Goal: Information Seeking & Learning: Get advice/opinions

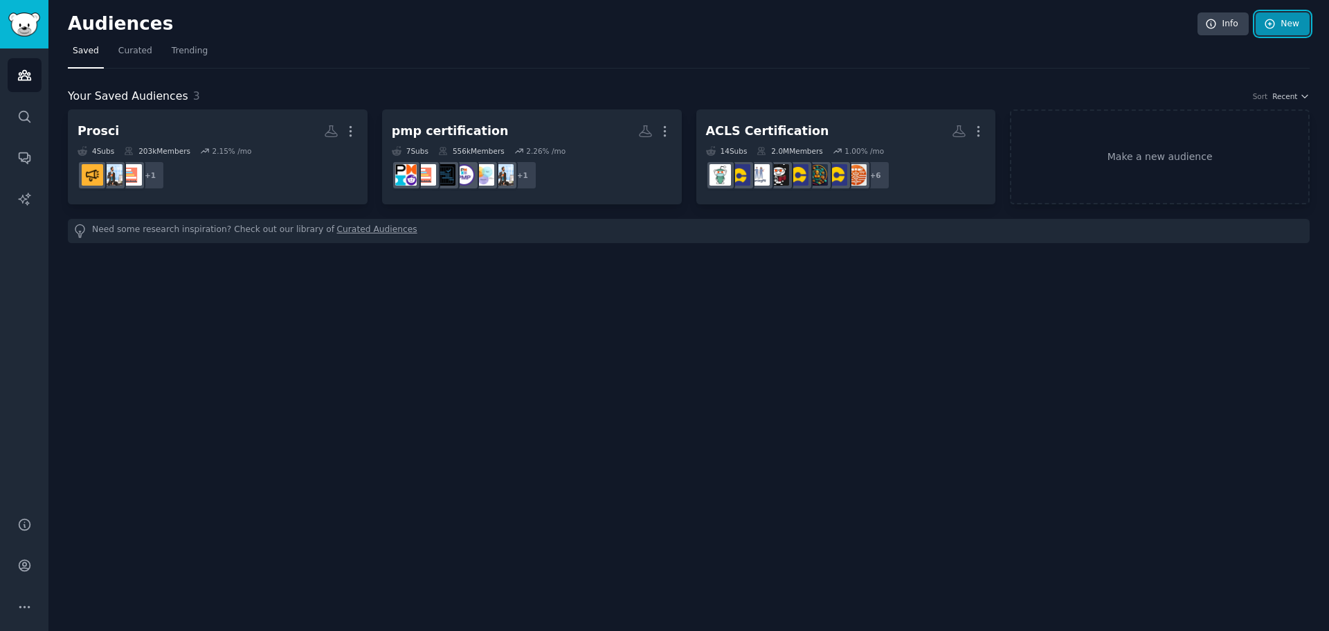
click at [957, 25] on link "New" at bounding box center [1283, 24] width 54 height 24
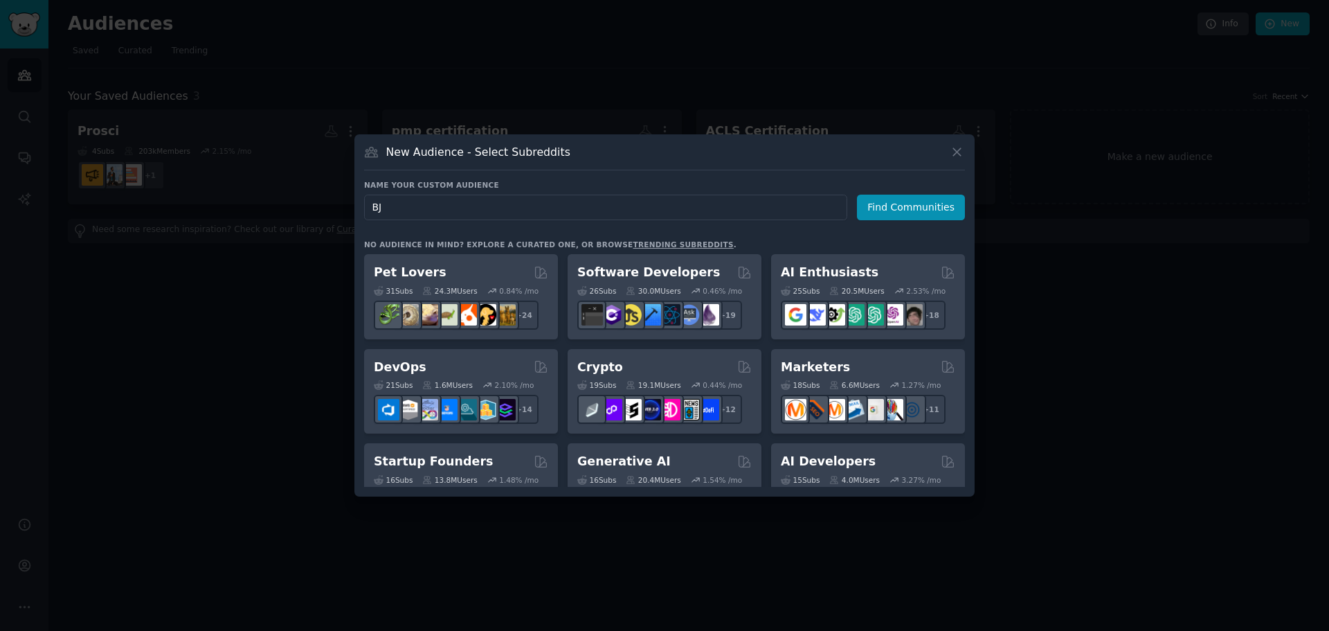
type input "BJJ"
type input "Grappling"
click button "Find Communities" at bounding box center [911, 207] width 108 height 26
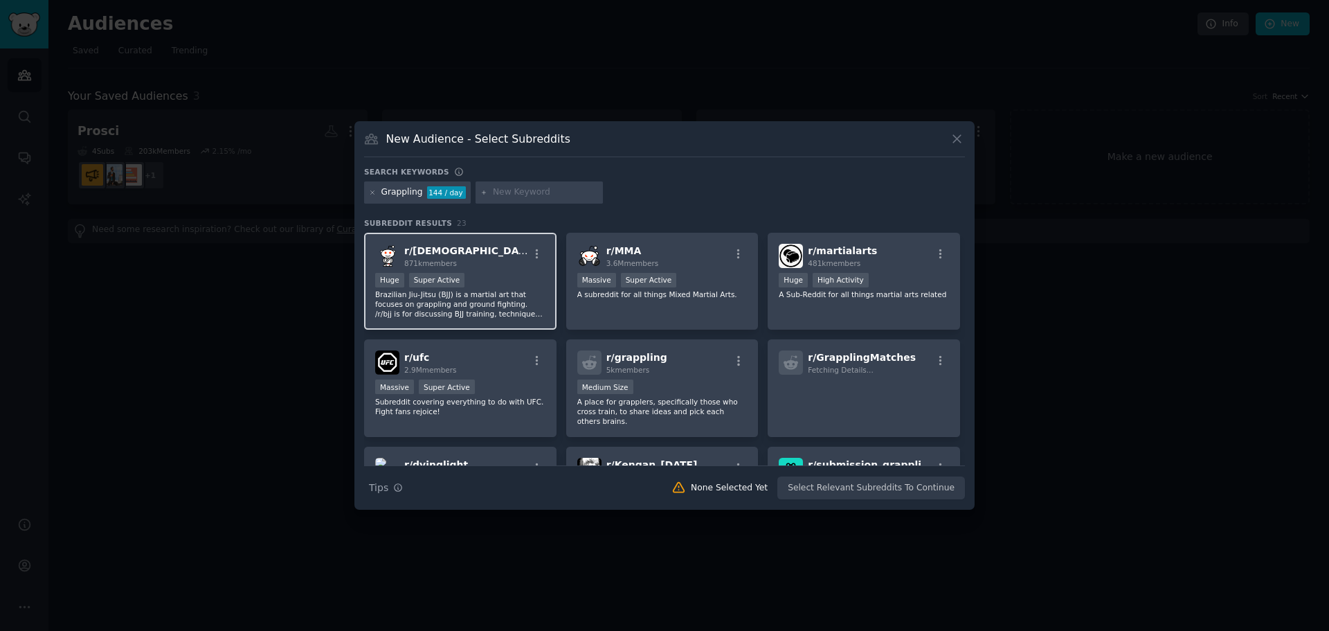
click at [452, 244] on div "r/ bjj 871k members" at bounding box center [460, 256] width 170 height 24
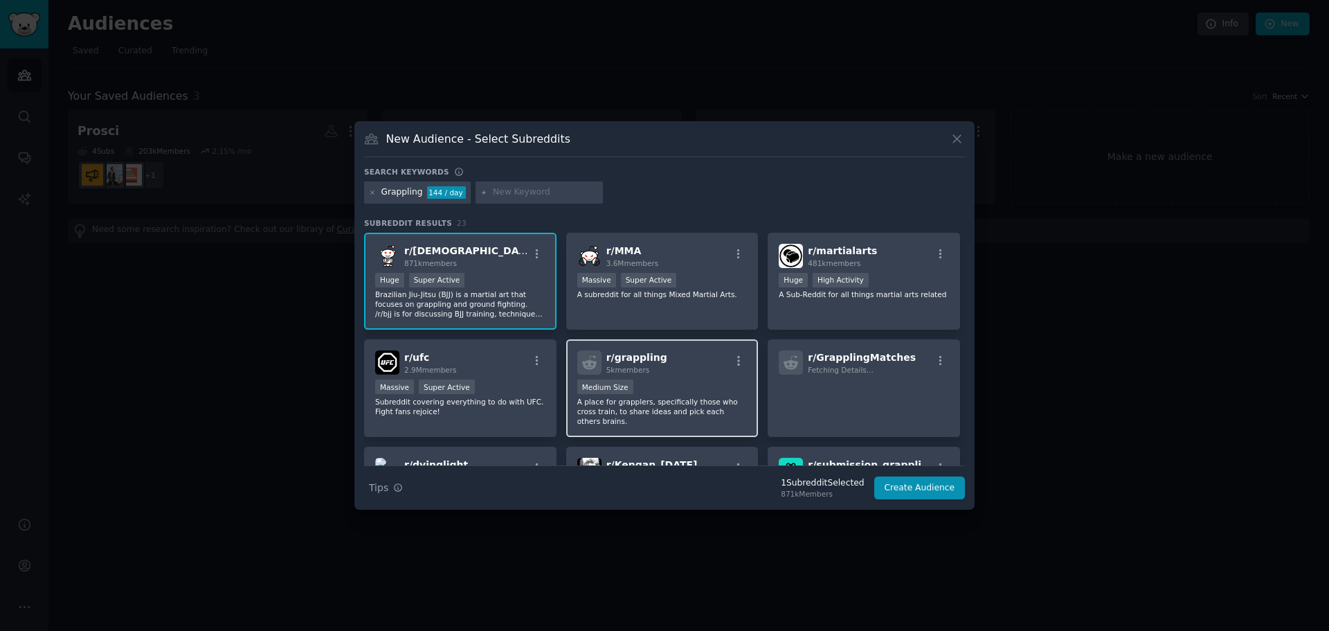
click at [685, 372] on div "r/ grappling 5k members" at bounding box center [662, 362] width 170 height 24
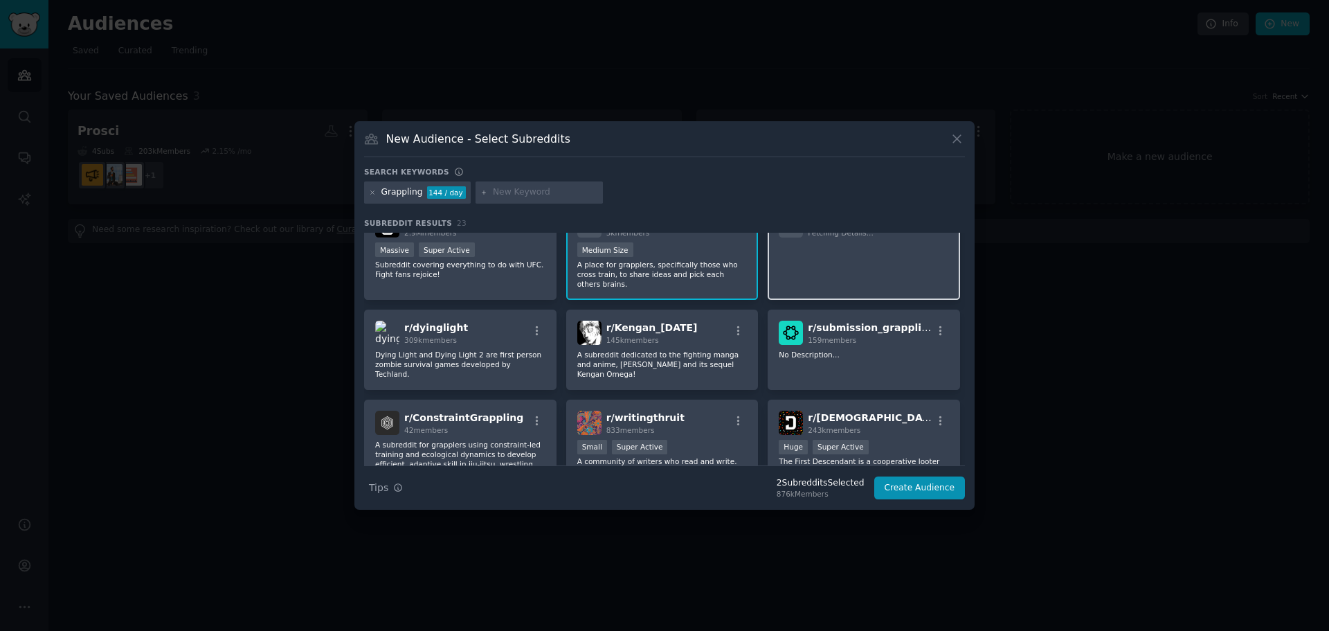
scroll to position [138, 0]
click at [850, 259] on p at bounding box center [864, 255] width 170 height 29
click at [873, 348] on p "No Description..." at bounding box center [864, 353] width 170 height 10
click at [891, 348] on p "No Description..." at bounding box center [864, 353] width 170 height 10
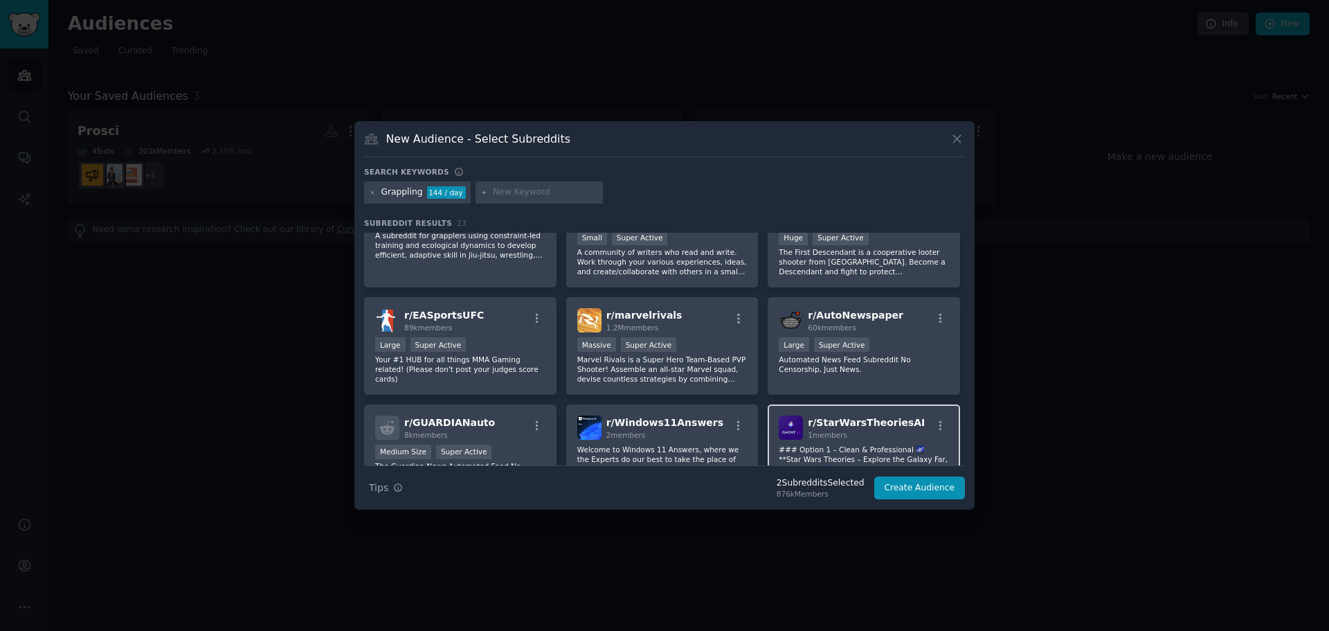
scroll to position [415, 0]
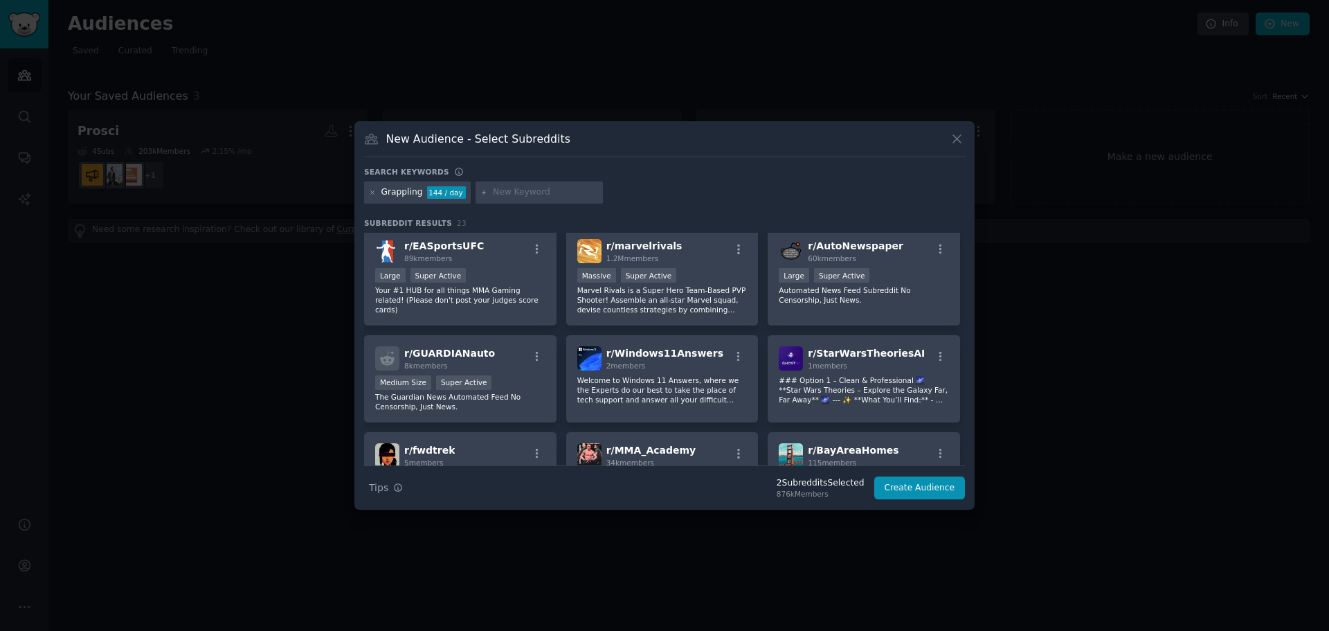
click at [520, 197] on input "text" at bounding box center [545, 192] width 105 height 12
type input "BJJ"
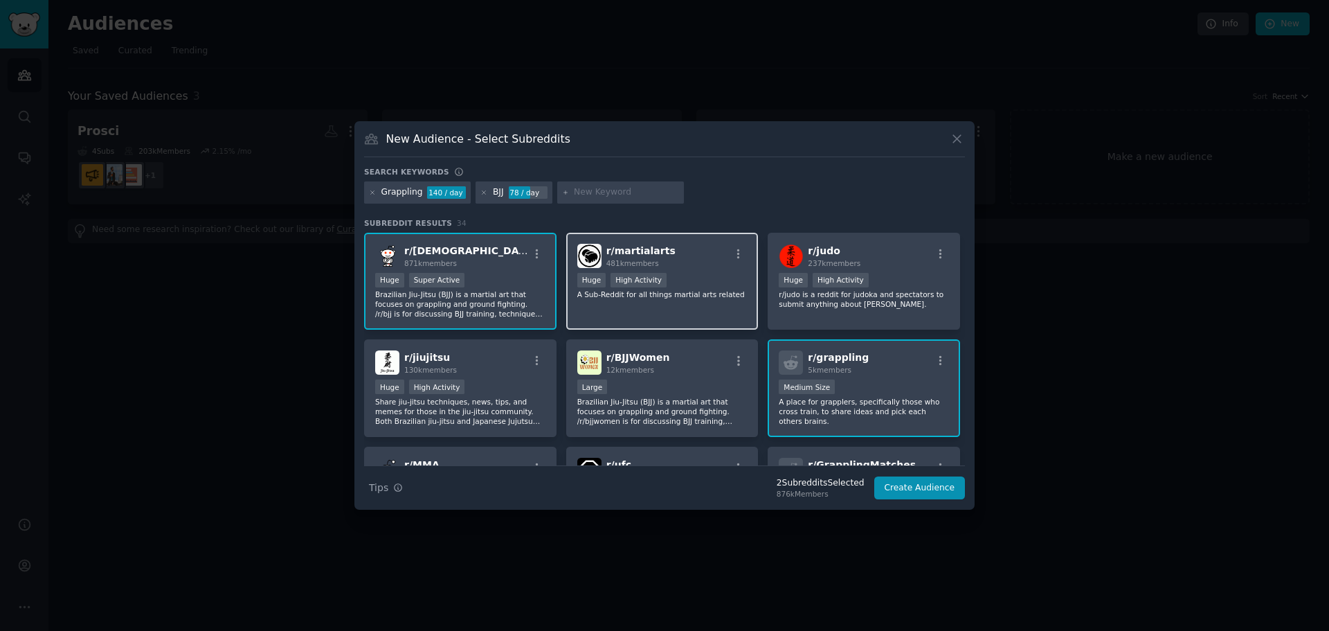
click at [711, 293] on p "A Sub-Reddit for all things martial arts related" at bounding box center [662, 294] width 170 height 10
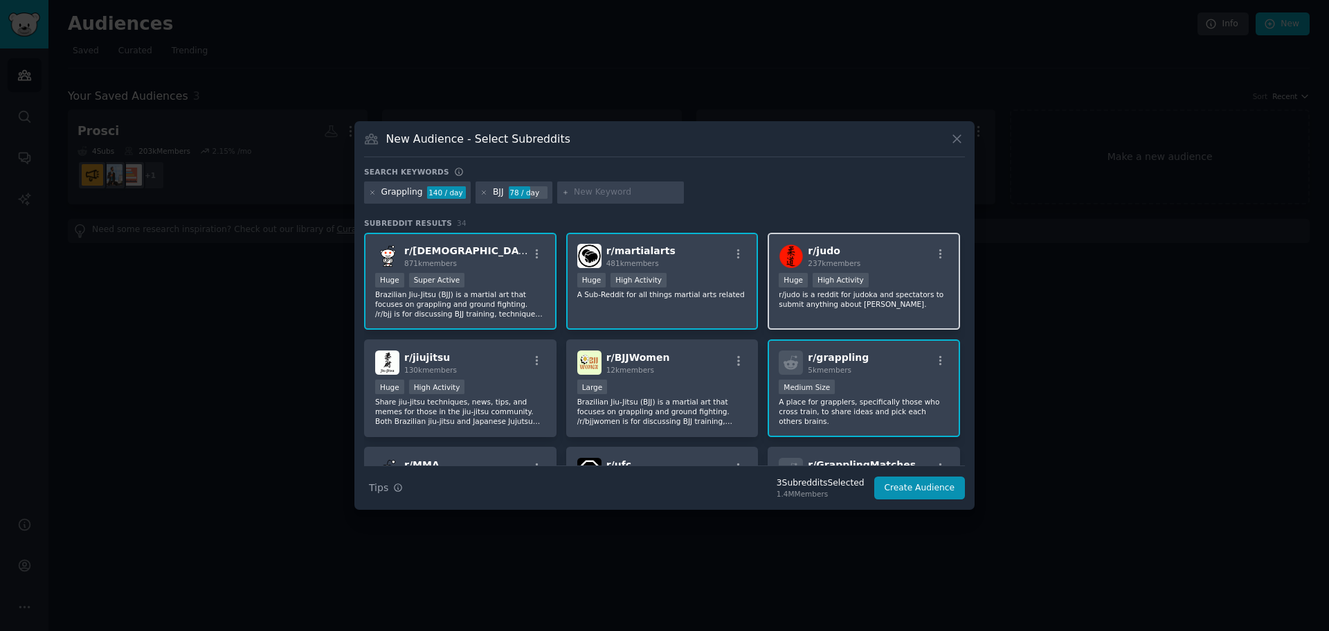
click at [871, 292] on p "r/judo is a reddit for judoka and spectators to submit anything about [PERSON_N…" at bounding box center [864, 298] width 170 height 19
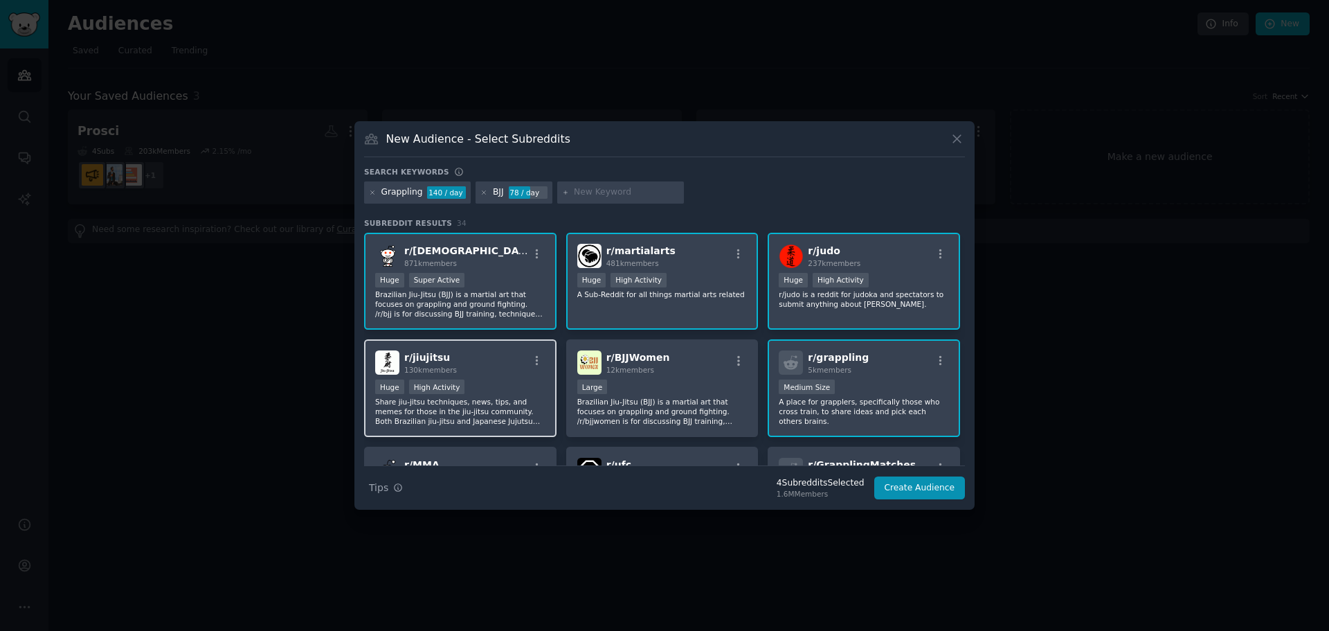
click at [489, 385] on div "Huge High Activity" at bounding box center [460, 387] width 170 height 17
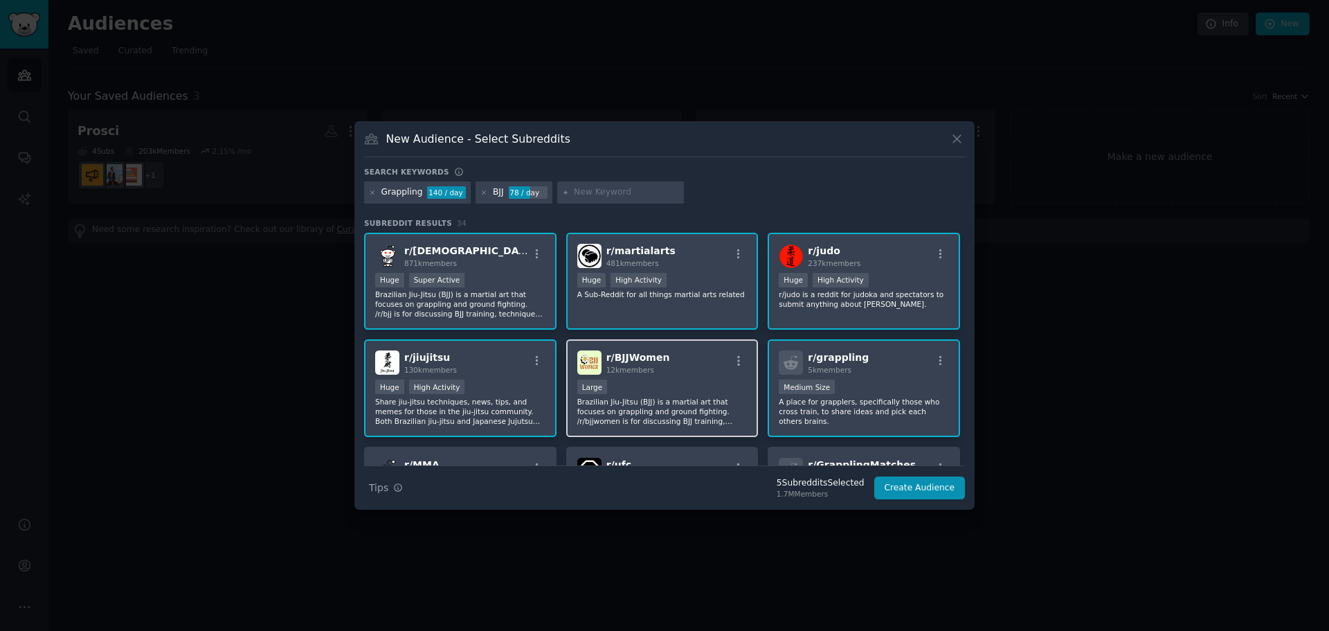
click at [658, 383] on div "Large" at bounding box center [662, 387] width 170 height 17
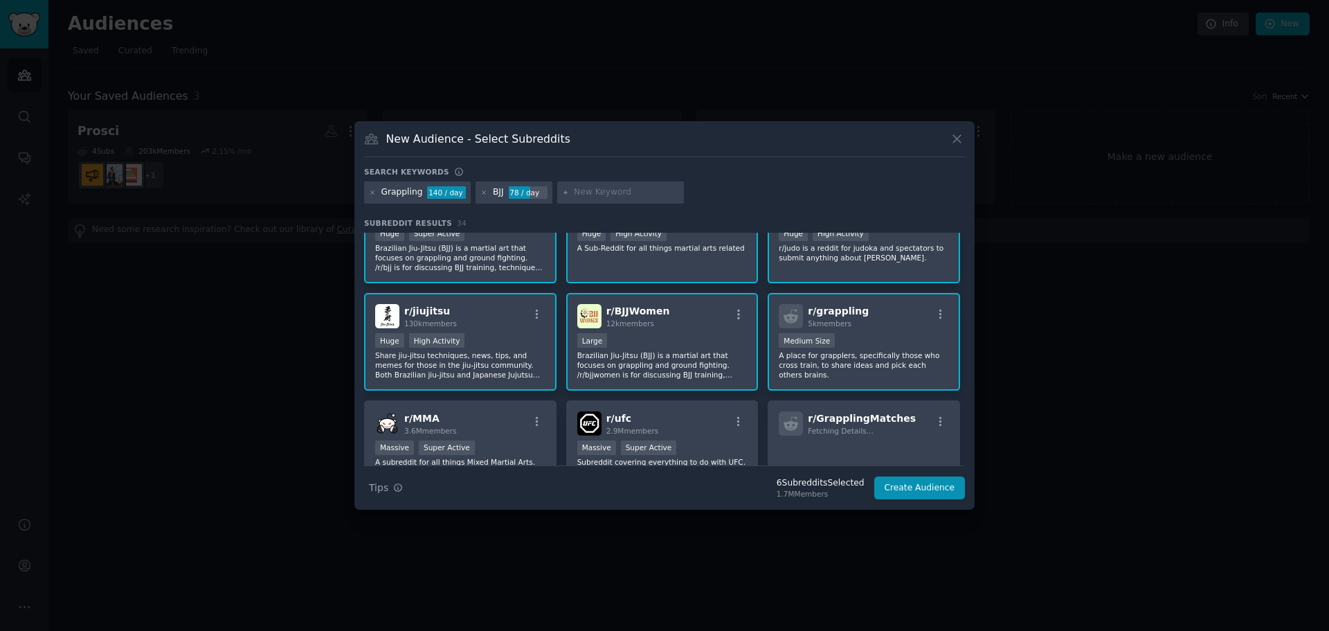
scroll to position [69, 0]
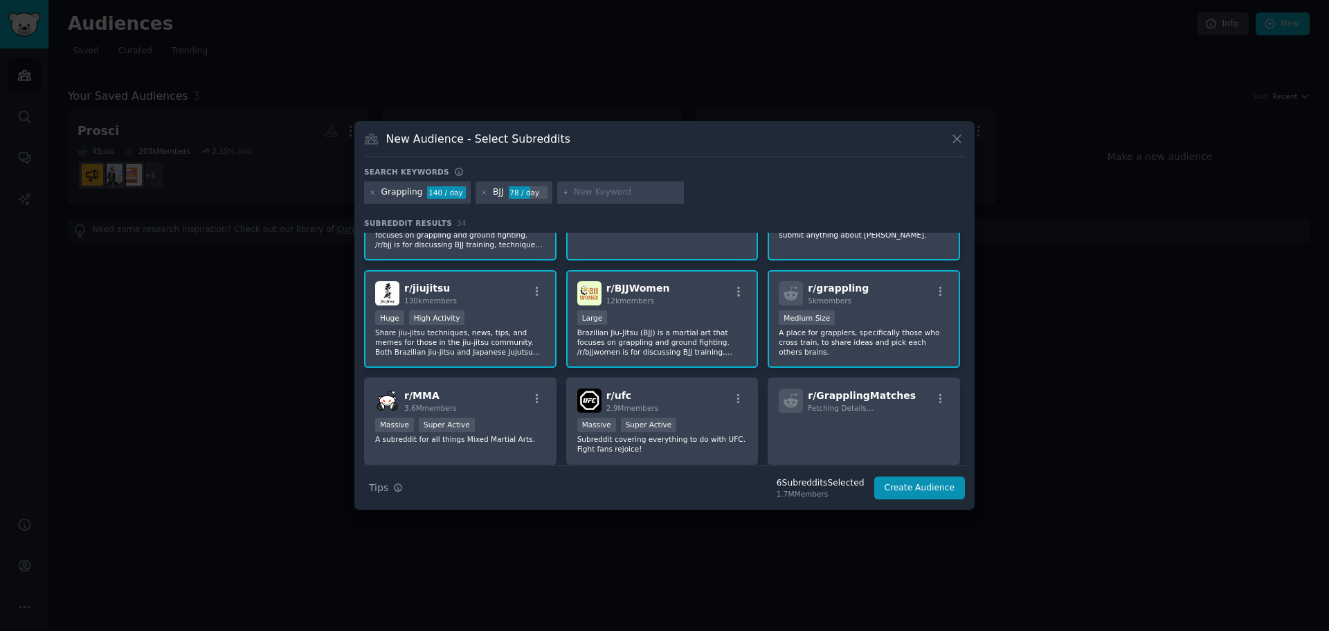
click at [882, 329] on p "A place for grapplers, specifically those who cross train, to share ideas and p…" at bounding box center [864, 341] width 170 height 29
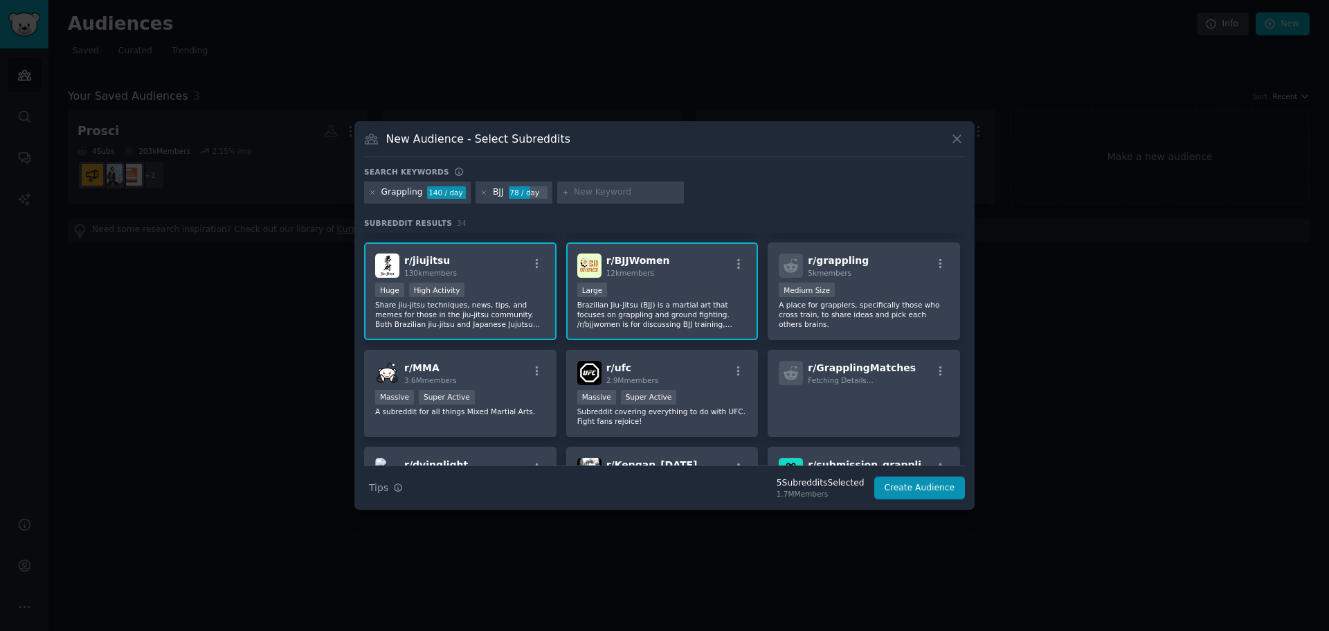
scroll to position [0, 0]
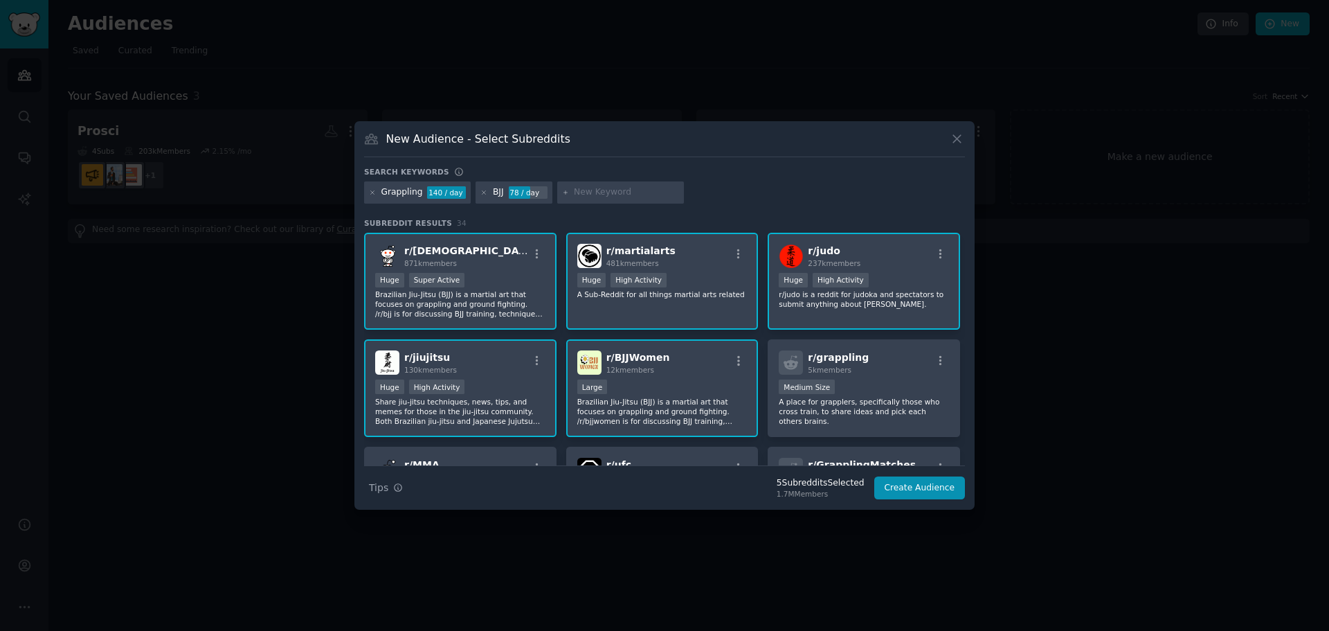
click at [627, 190] on input "text" at bounding box center [626, 192] width 105 height 12
click at [623, 191] on input "text" at bounding box center [626, 192] width 105 height 12
type input "bjj tournament"
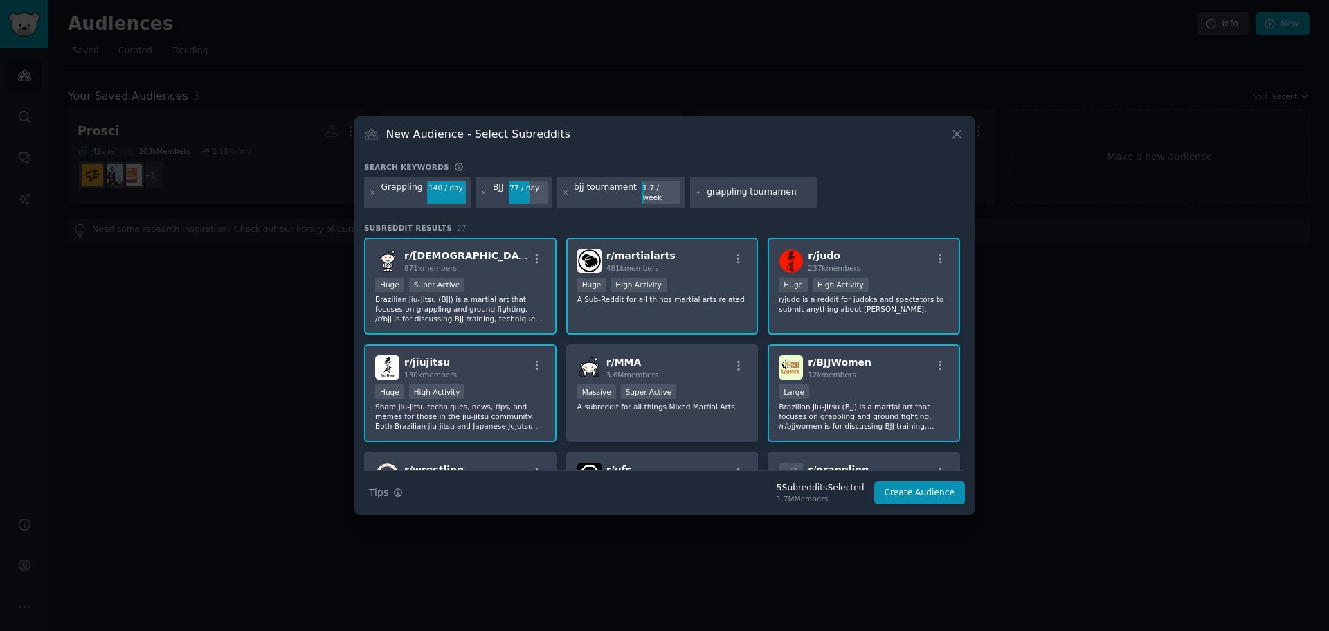
type input "grappling tournament"
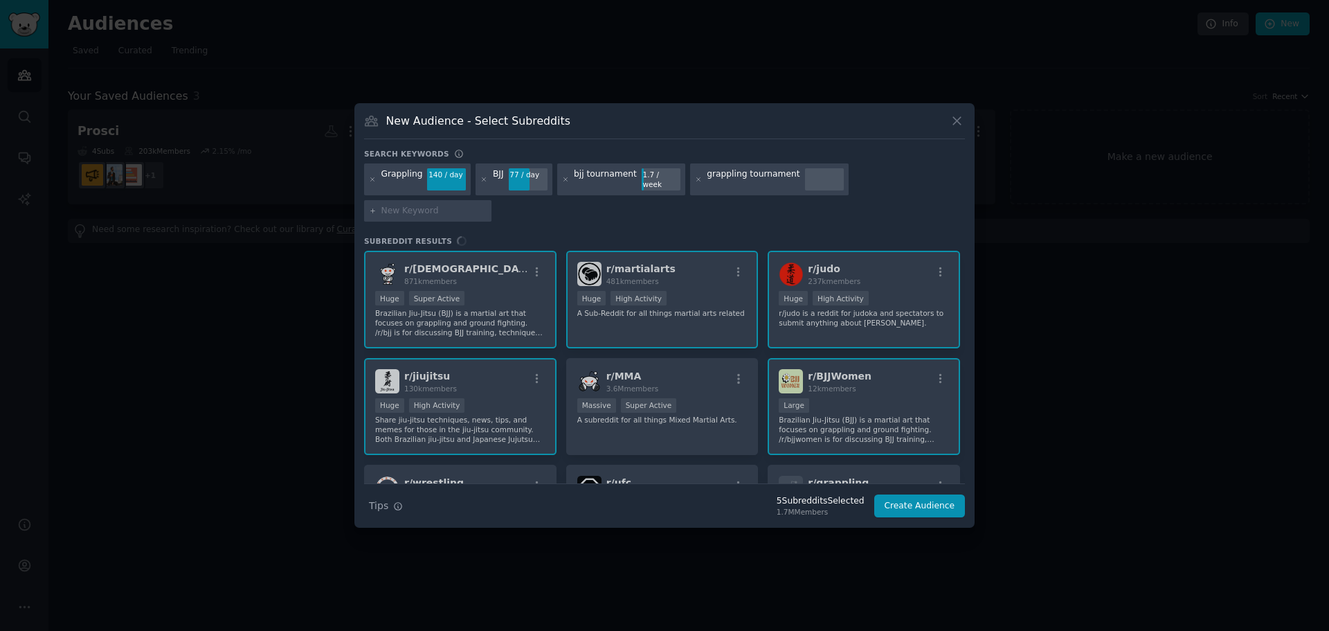
click at [609, 184] on div "bjj tournament 1.7 / week" at bounding box center [621, 179] width 128 height 32
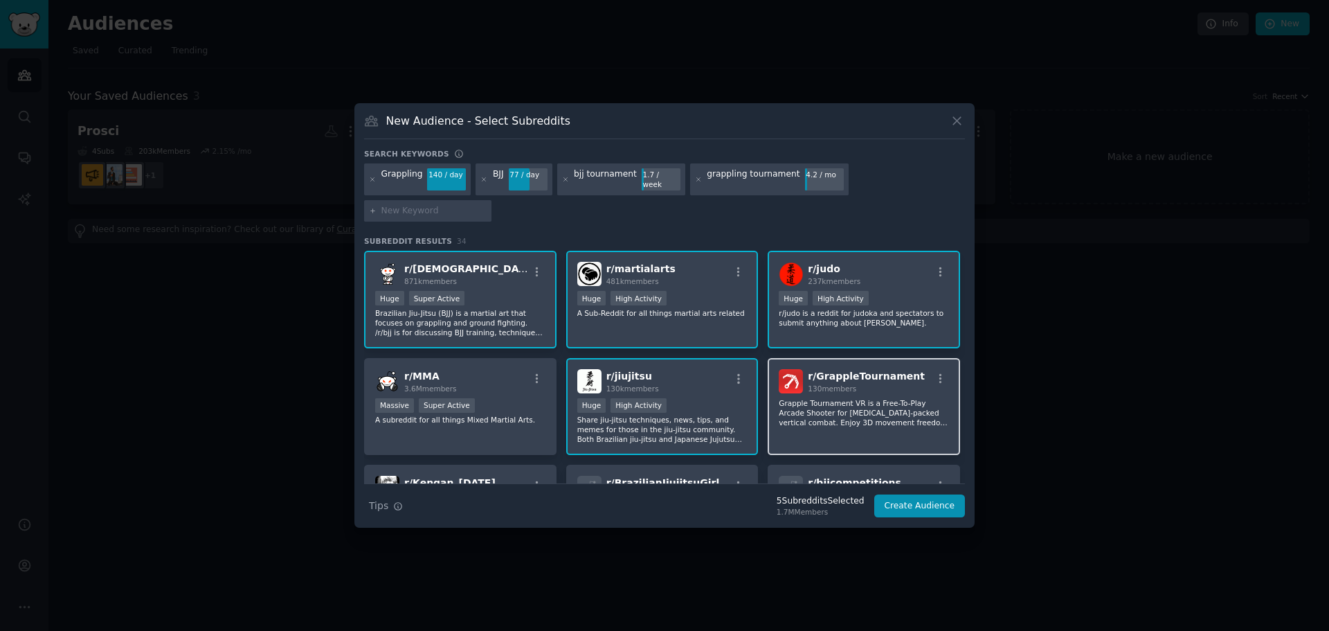
click at [842, 384] on span "130 members" at bounding box center [832, 388] width 48 height 8
click at [836, 398] on p "Grapple Tournament VR is a Free-To-Play Arcade Shooter for [MEDICAL_DATA]-packe…" at bounding box center [864, 412] width 170 height 29
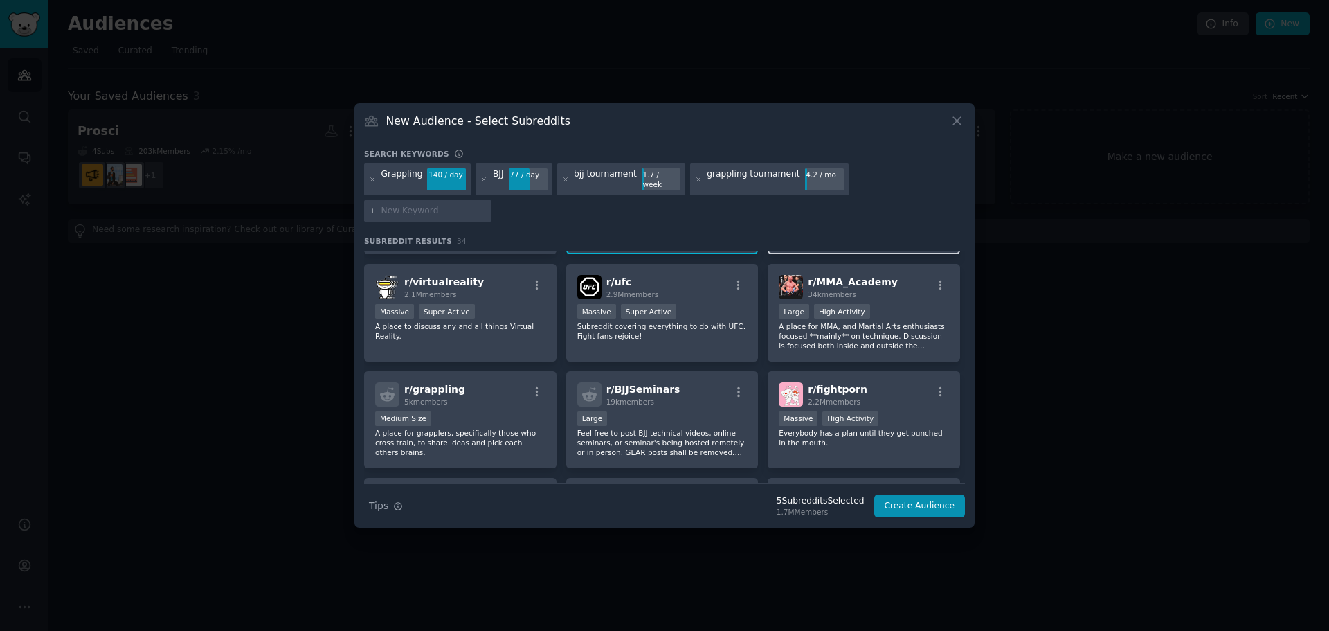
scroll to position [415, 0]
click at [500, 410] on div "Medium Size" at bounding box center [460, 418] width 170 height 17
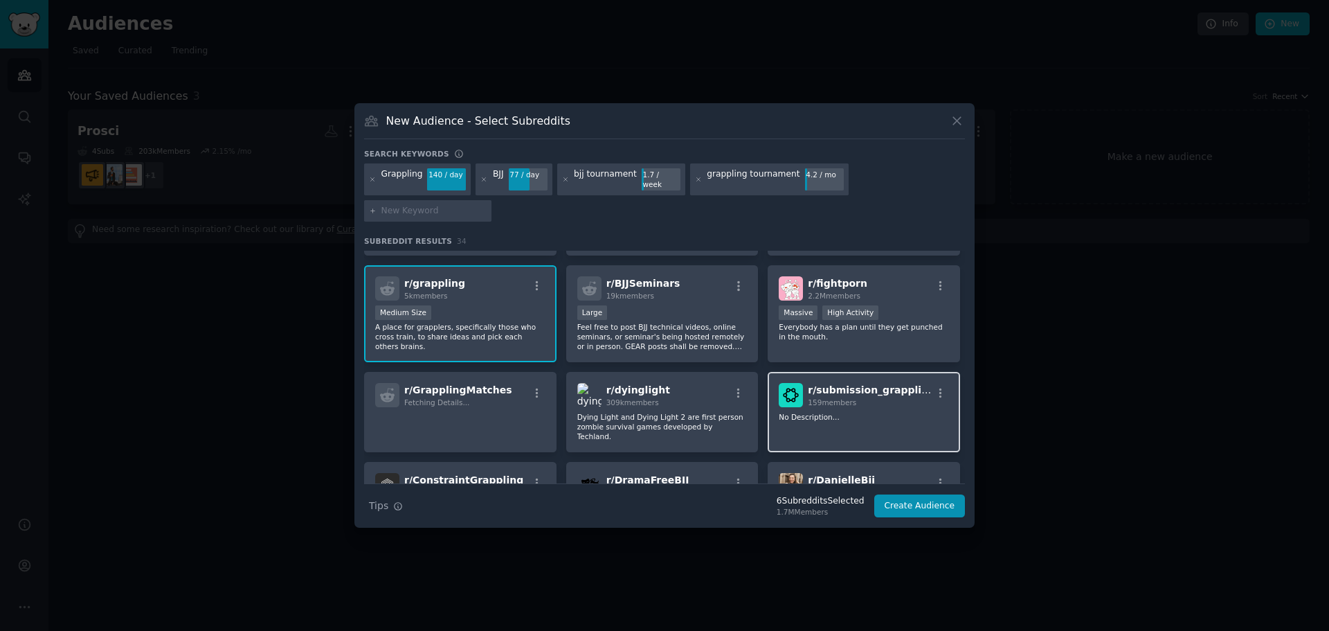
scroll to position [554, 0]
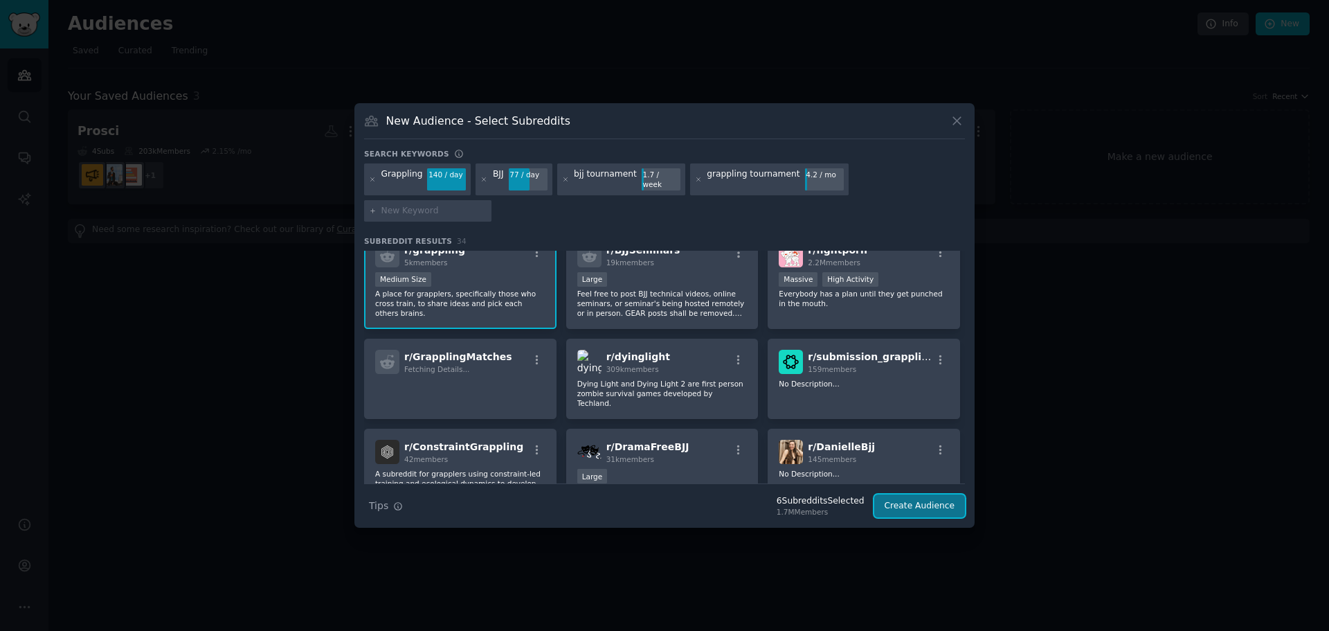
click at [927, 494] on button "Create Audience" at bounding box center [919, 506] width 91 height 24
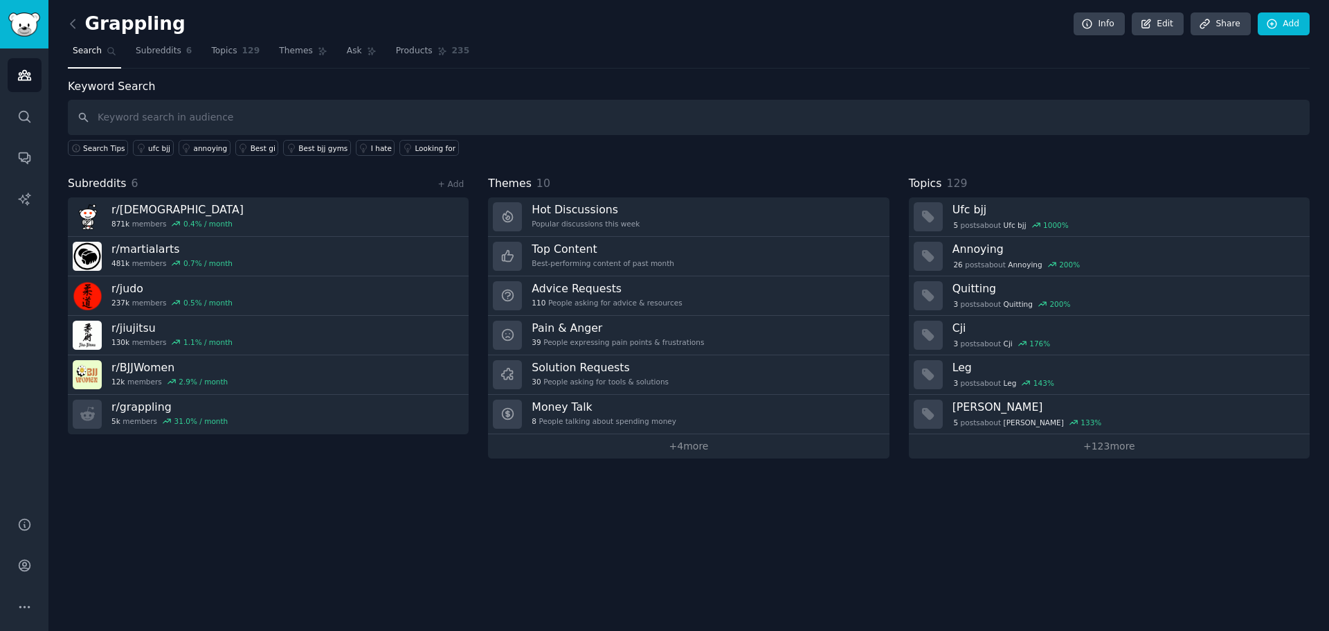
click at [121, 24] on h2 "Grappling" at bounding box center [127, 24] width 118 height 22
click at [957, 22] on link "Edit" at bounding box center [1158, 24] width 52 height 24
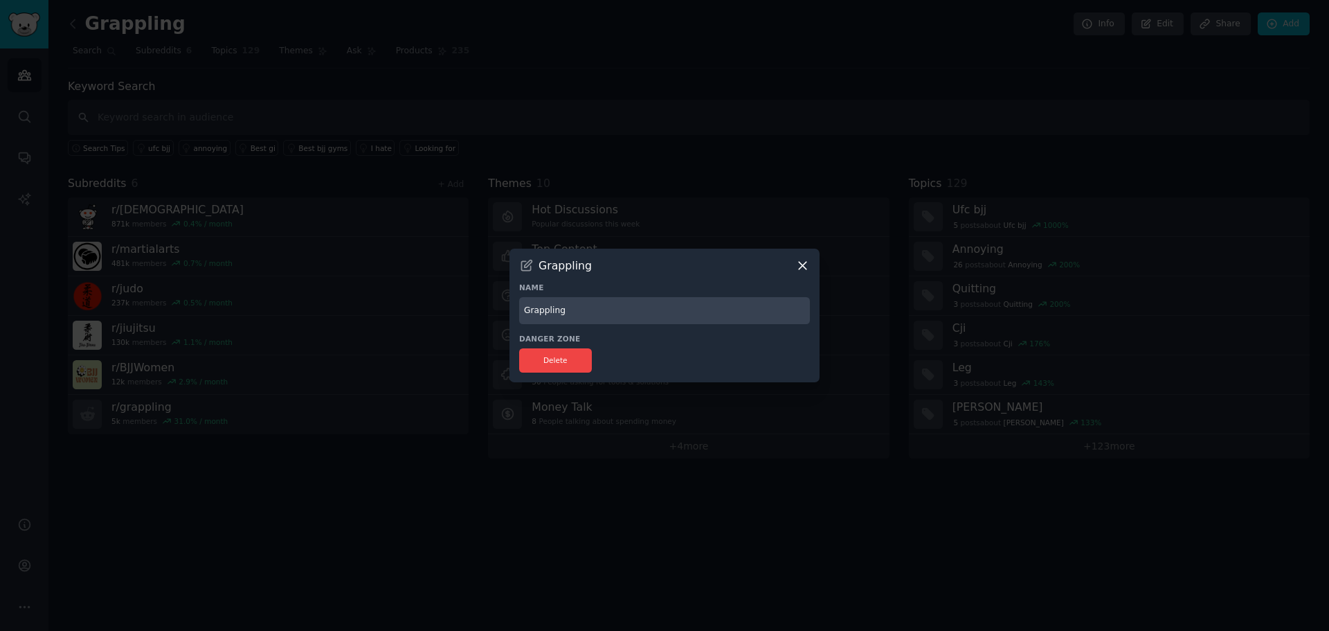
click at [580, 313] on input "Grappling" at bounding box center [664, 310] width 291 height 27
type input "NAGA Fighter"
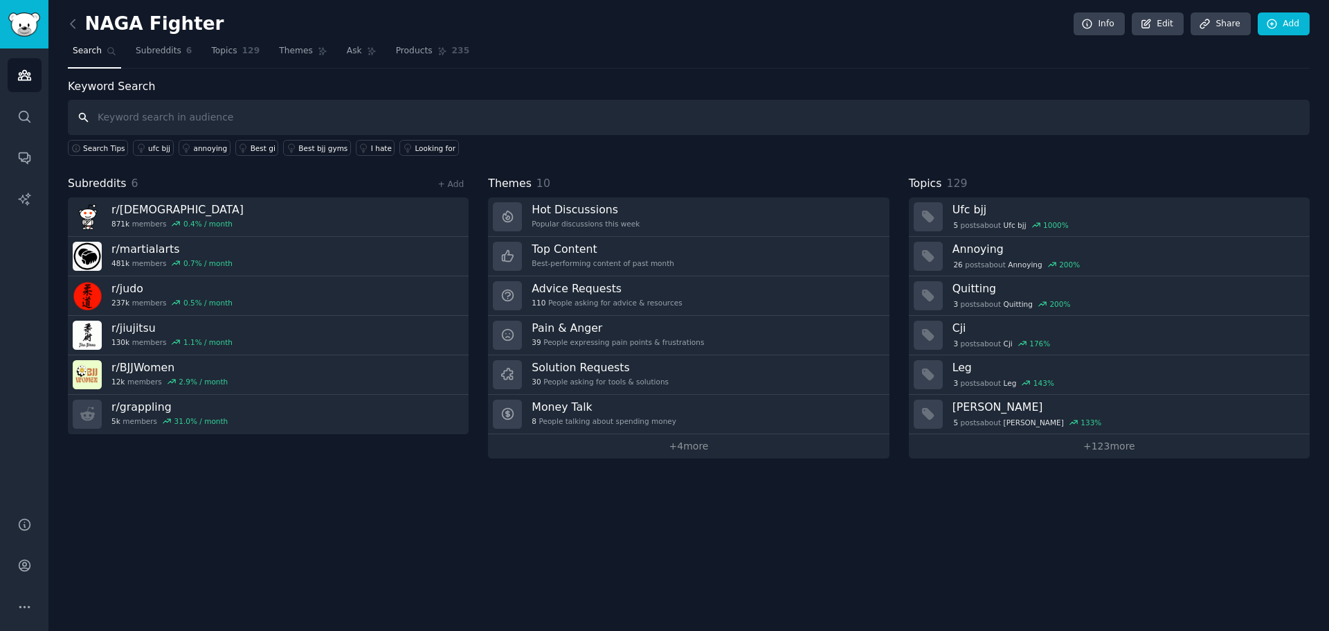
click at [196, 119] on input "text" at bounding box center [689, 117] width 1242 height 35
click at [283, 45] on span "Themes" at bounding box center [296, 51] width 34 height 12
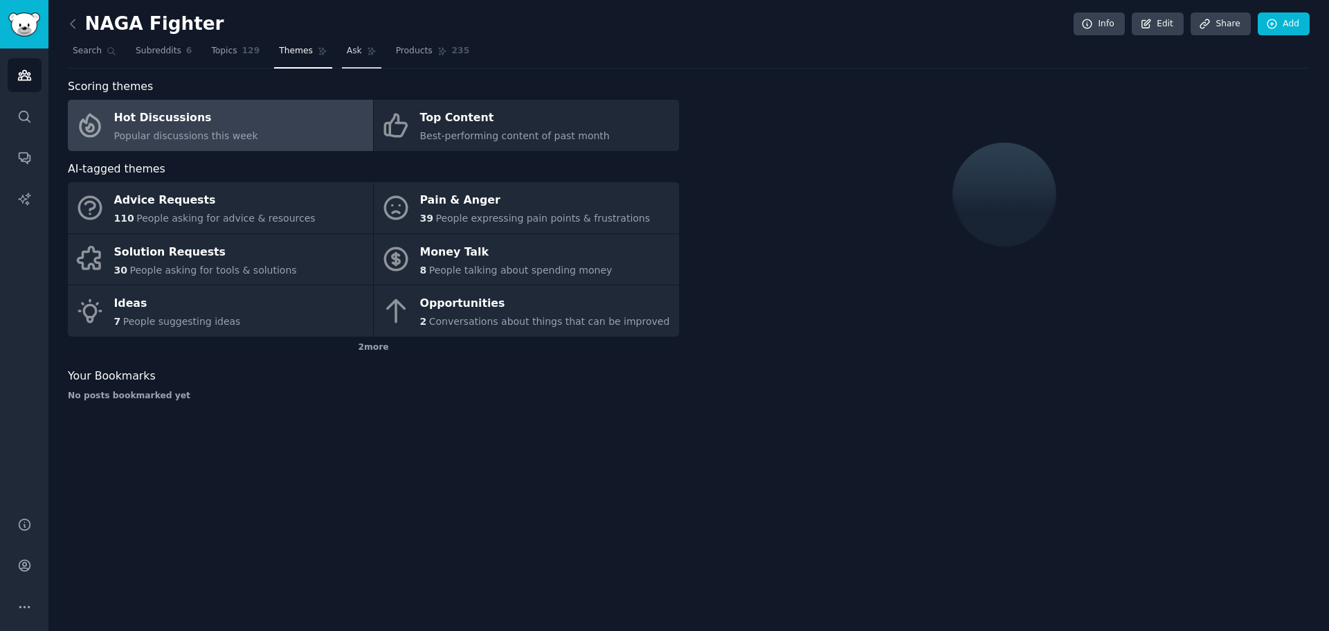
click at [347, 49] on span "Ask" at bounding box center [354, 51] width 15 height 12
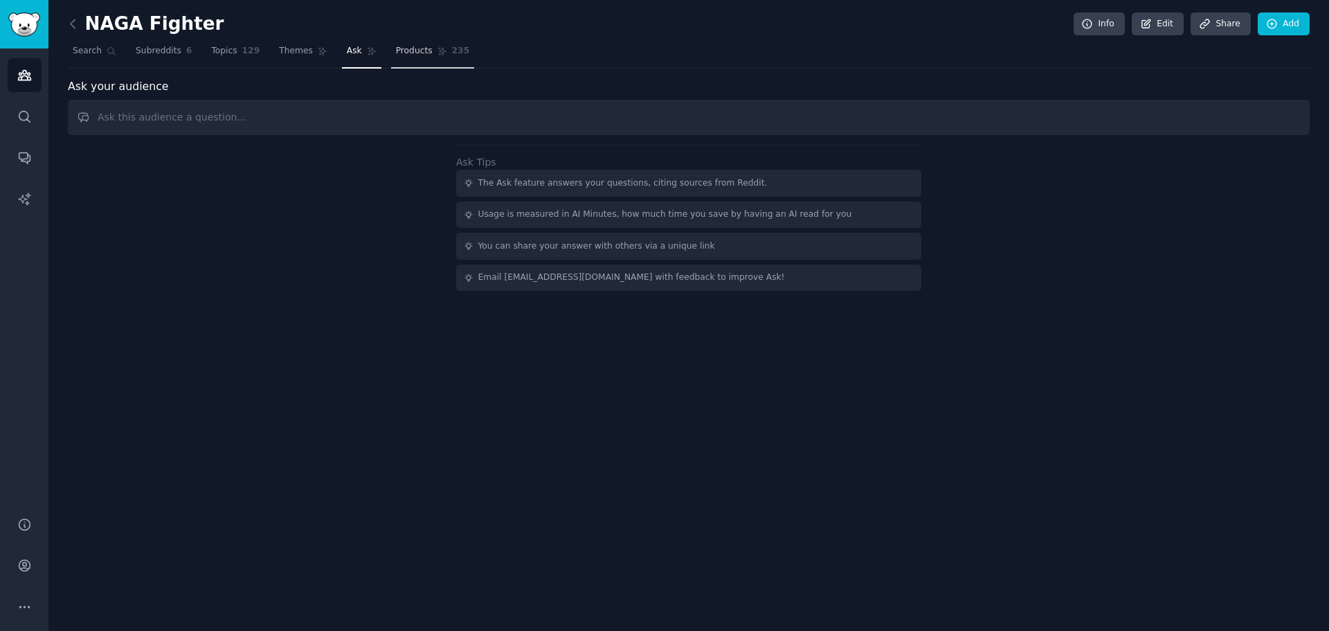
click at [401, 52] on span "Products" at bounding box center [414, 51] width 37 height 12
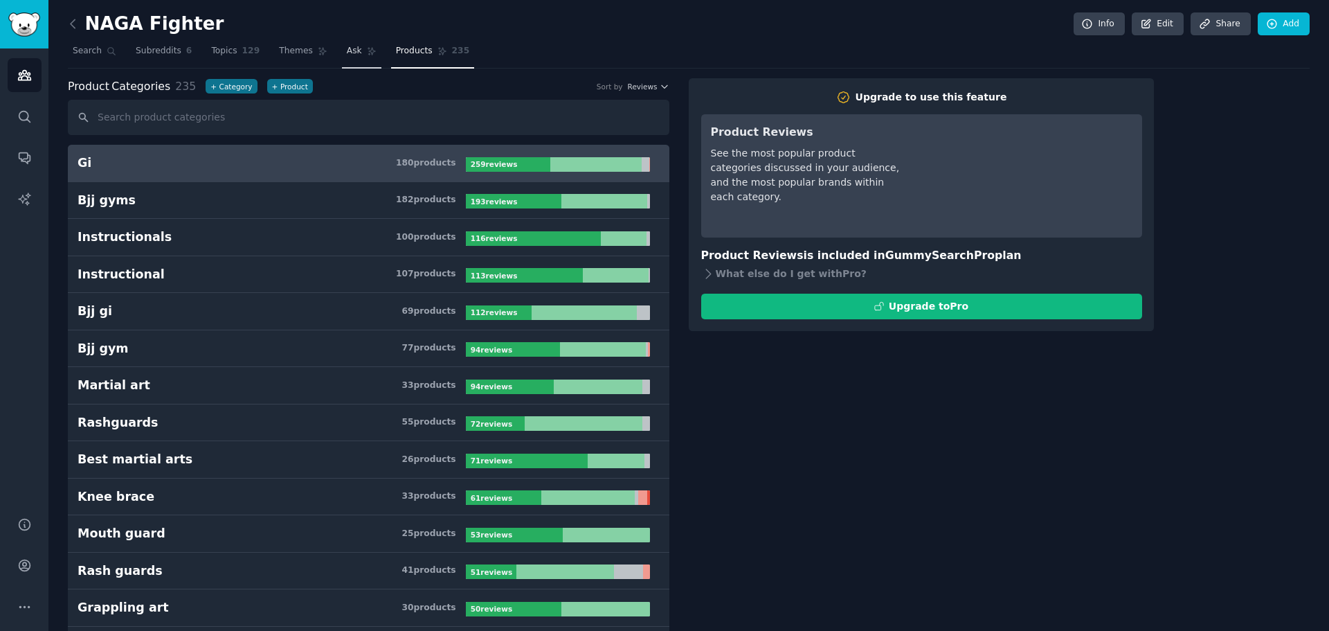
click at [347, 51] on span "Ask" at bounding box center [354, 51] width 15 height 12
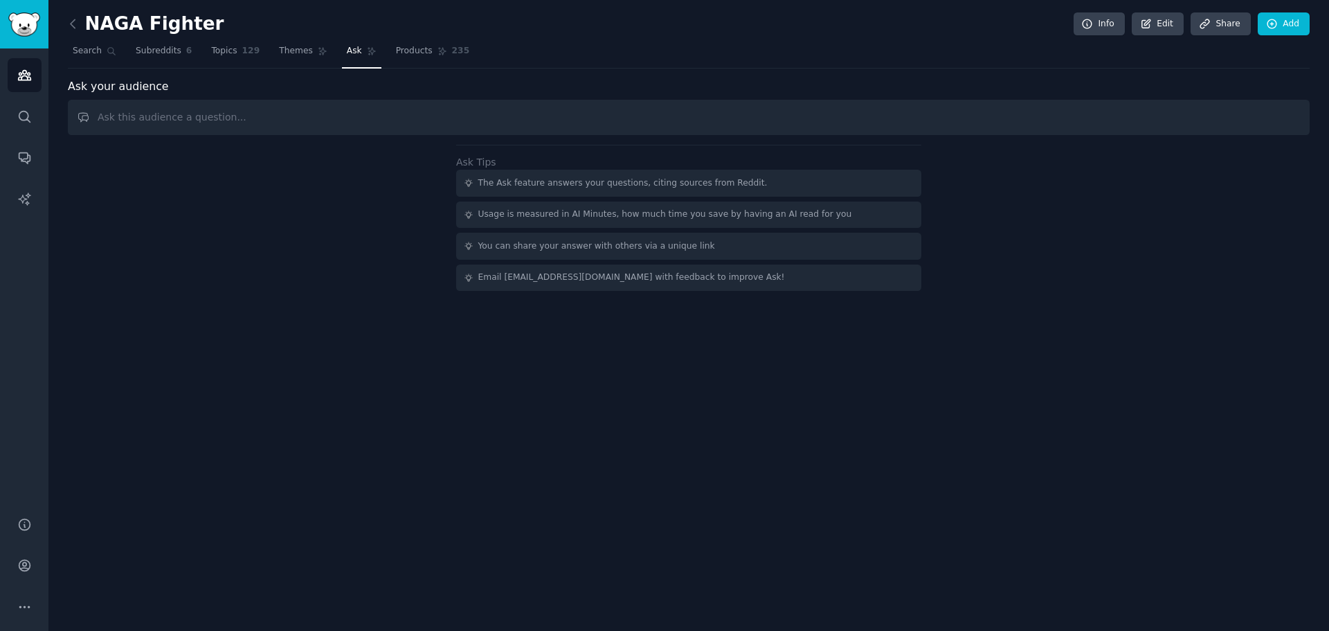
click at [178, 109] on input "text" at bounding box center [689, 117] width 1242 height 35
type input "what types of questions are people asking about tournaments?"
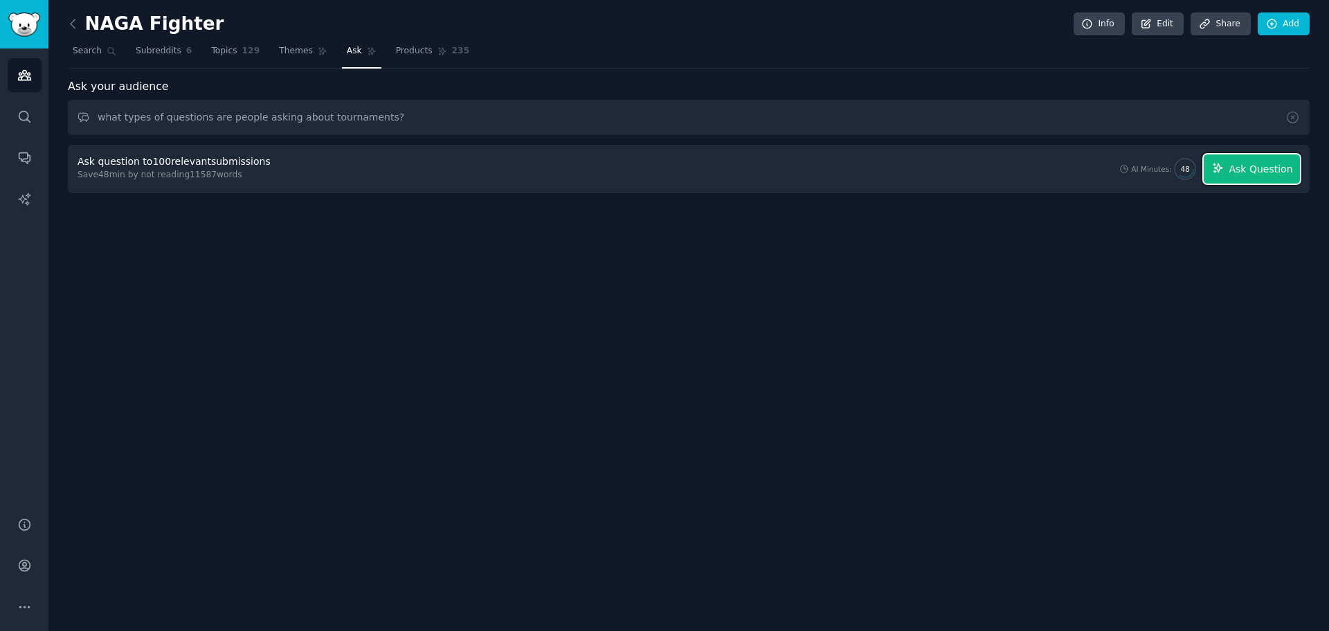
click at [957, 169] on span "Ask Question" at bounding box center [1261, 169] width 64 height 15
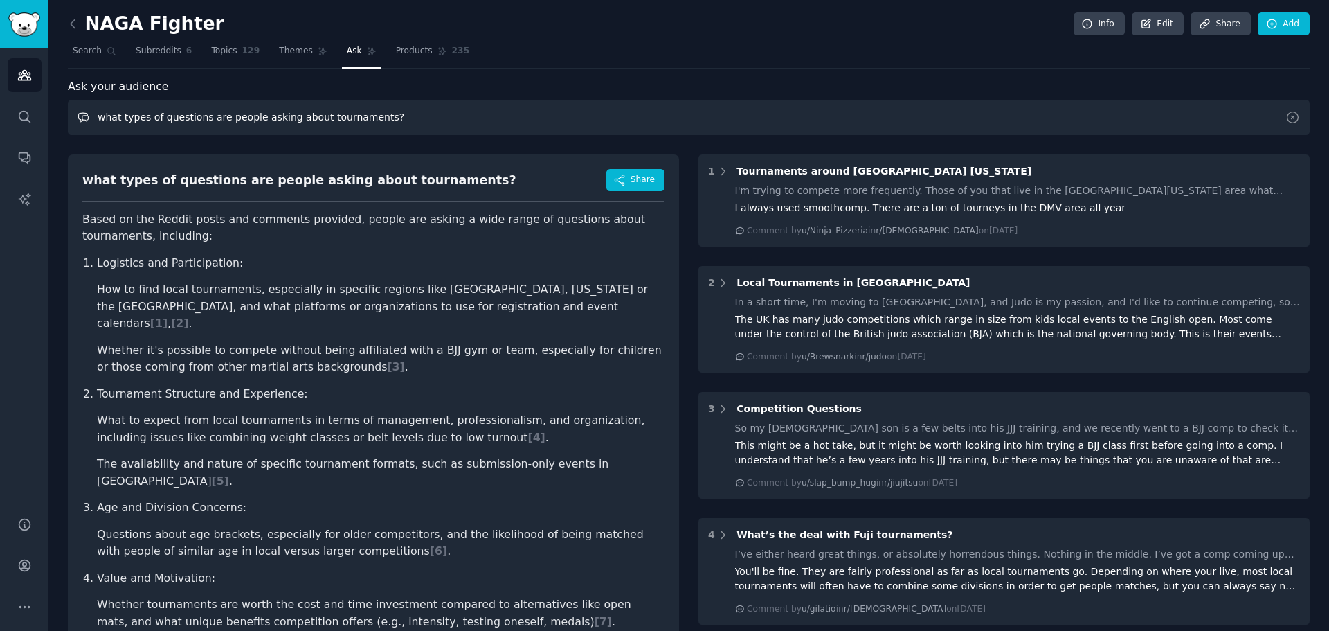
click at [210, 121] on input "what types of questions are people asking about tournaments?" at bounding box center [689, 117] width 1242 height 35
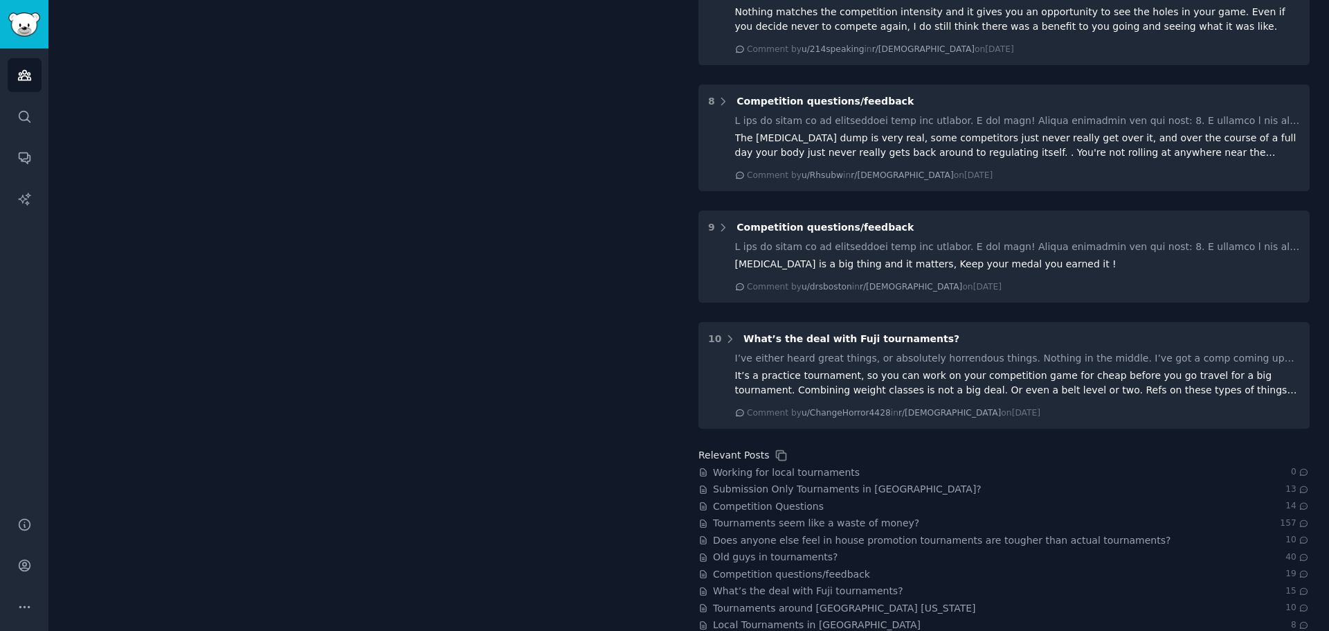
scroll to position [958, 0]
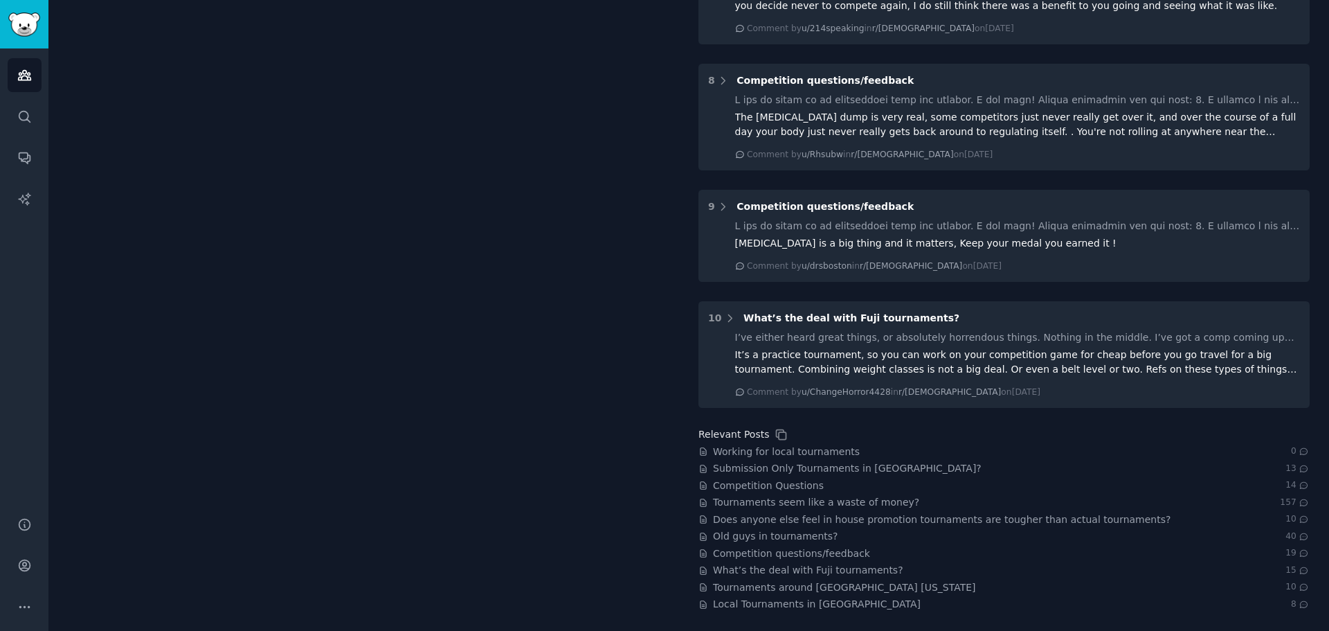
drag, startPoint x: 766, startPoint y: 464, endPoint x: 597, endPoint y: 454, distance: 169.2
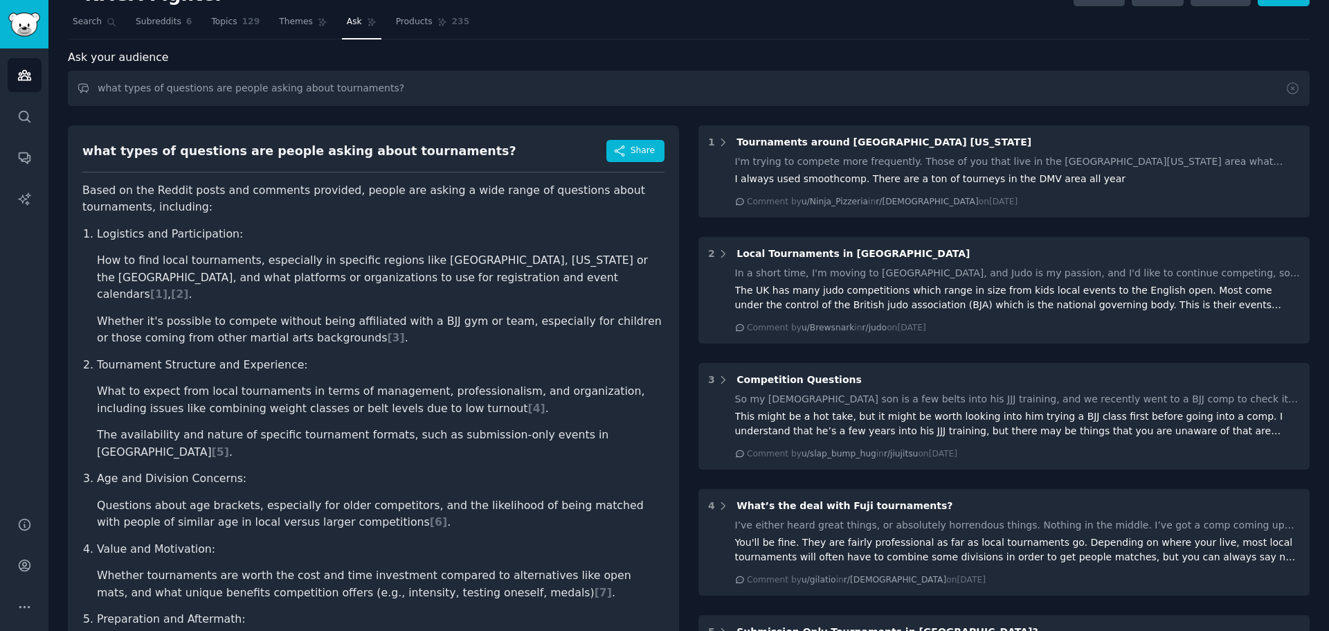
scroll to position [0, 0]
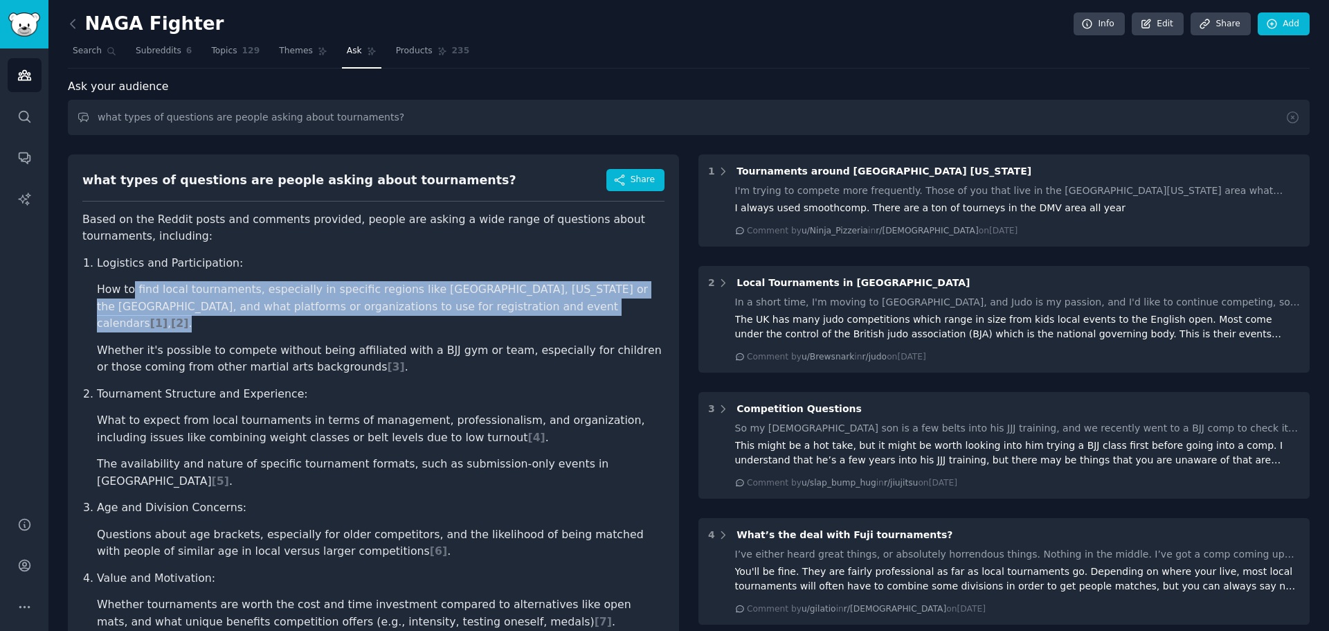
drag, startPoint x: 130, startPoint y: 289, endPoint x: 481, endPoint y: 305, distance: 351.2
click at [481, 305] on li "How to find local tournaments, especially in specific regions like [GEOGRAPHIC_…" at bounding box center [381, 306] width 568 height 51
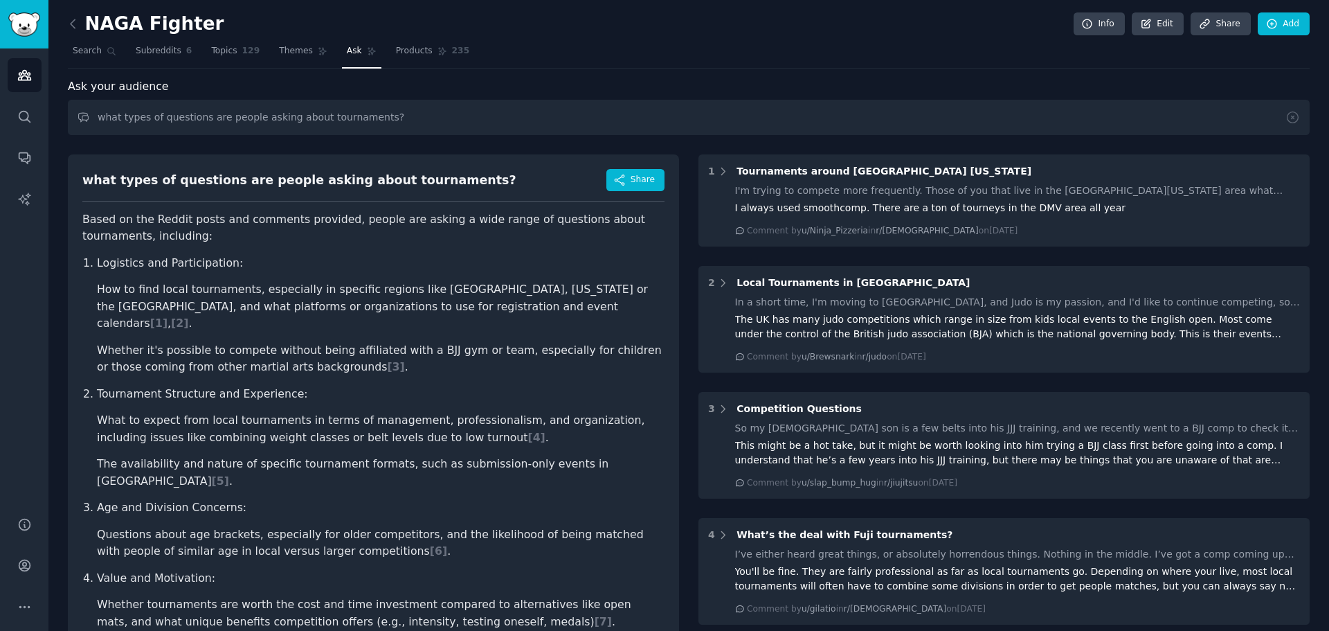
click at [347, 46] on span "Ask" at bounding box center [354, 51] width 15 height 12
click at [347, 54] on span "Ask" at bounding box center [354, 51] width 15 height 12
click at [281, 55] on span "Themes" at bounding box center [296, 51] width 34 height 12
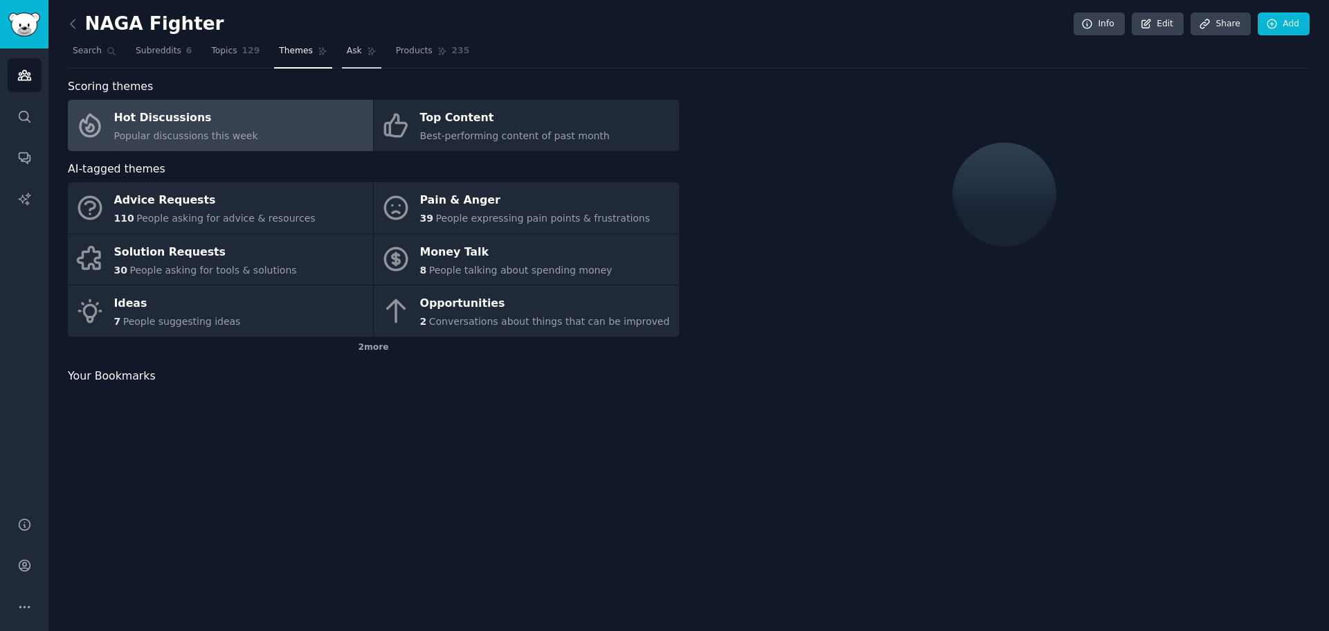
click at [347, 52] on span "Ask" at bounding box center [354, 51] width 15 height 12
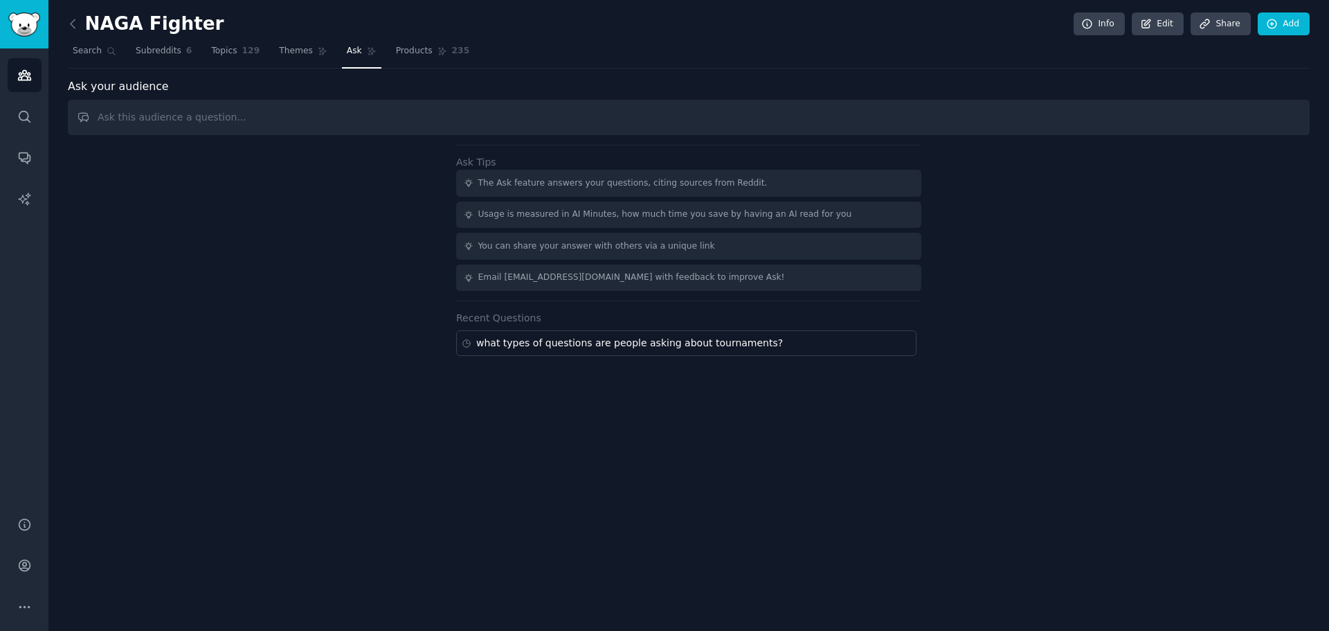
click at [204, 127] on input "text" at bounding box center [689, 117] width 1242 height 35
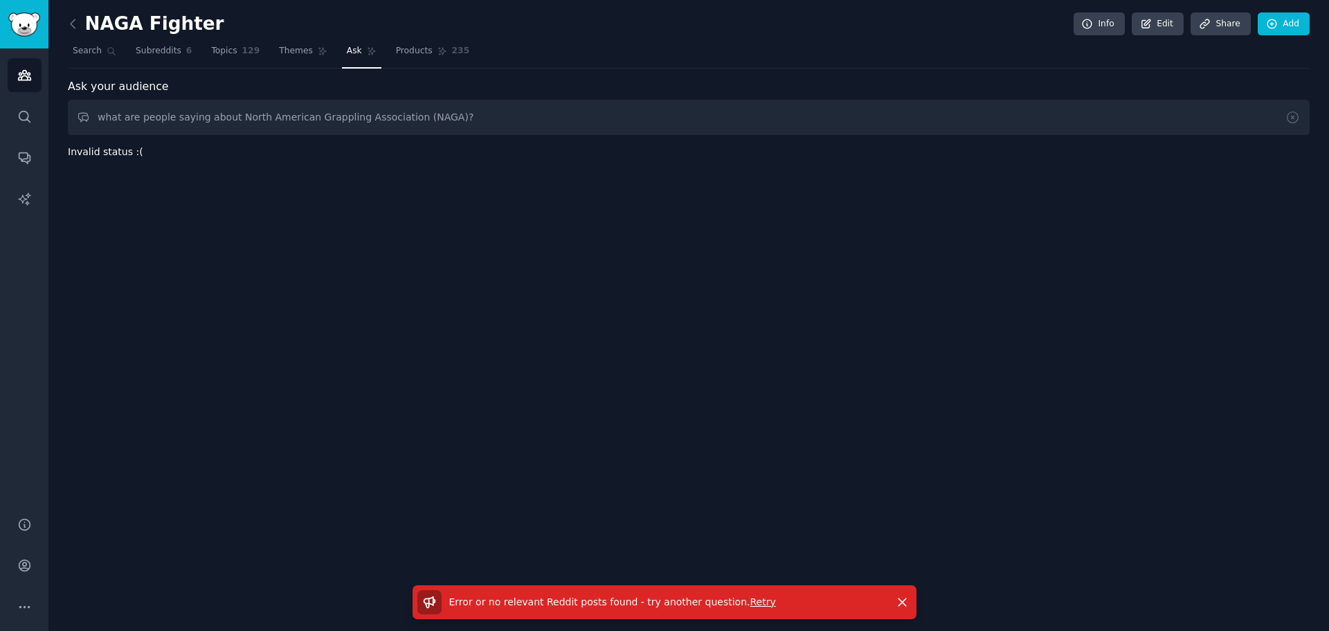
click at [438, 116] on input "what are people saying about North American Grappling Association (NAGA)?" at bounding box center [689, 117] width 1242 height 35
click at [458, 116] on input "what are people saying about North American Grappling Association (NAGA)?" at bounding box center [689, 117] width 1242 height 35
drag, startPoint x: 462, startPoint y: 116, endPoint x: 227, endPoint y: 122, distance: 234.7
click at [227, 122] on input "what are people saying about North American Grappling Association (NAGA)?" at bounding box center [689, 117] width 1242 height 35
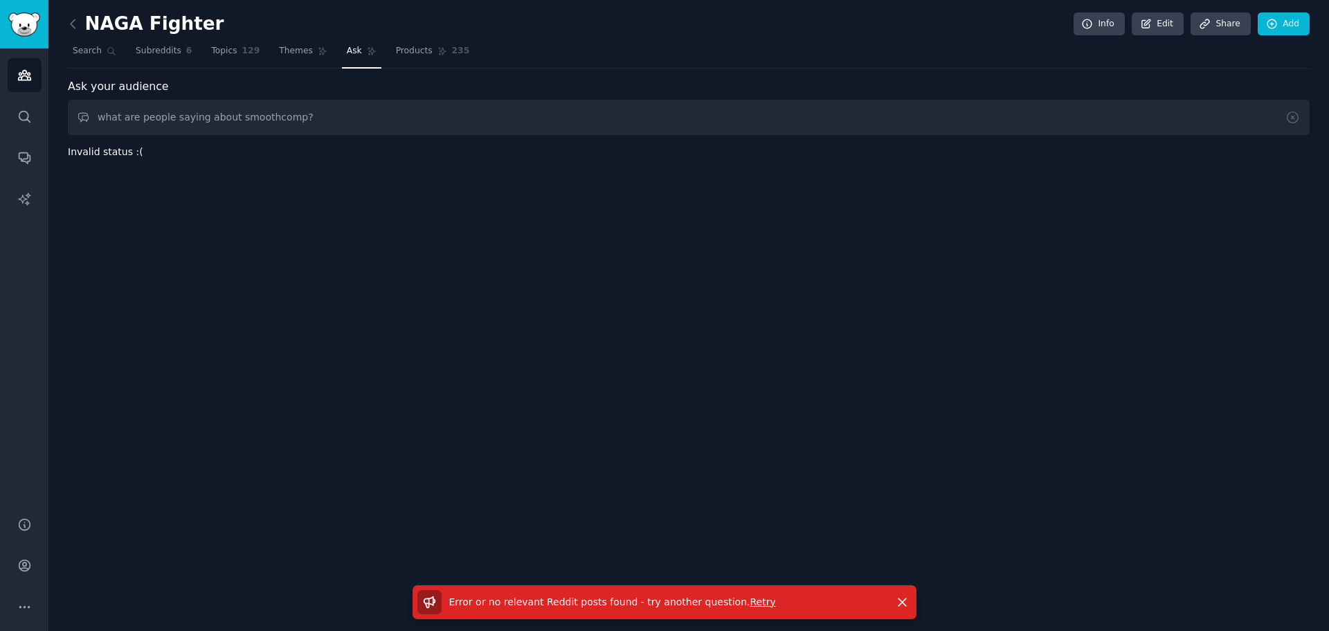
type input "what are people saying about smoothcomp?"
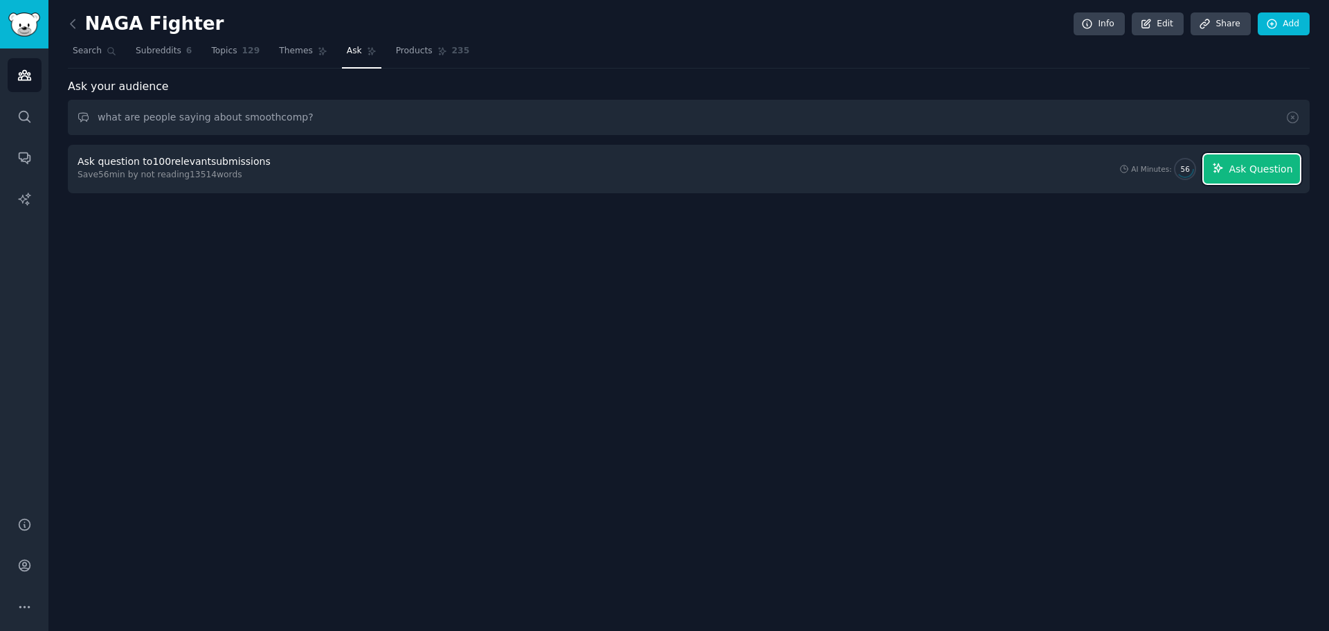
click at [957, 172] on span "Ask Question" at bounding box center [1261, 169] width 64 height 15
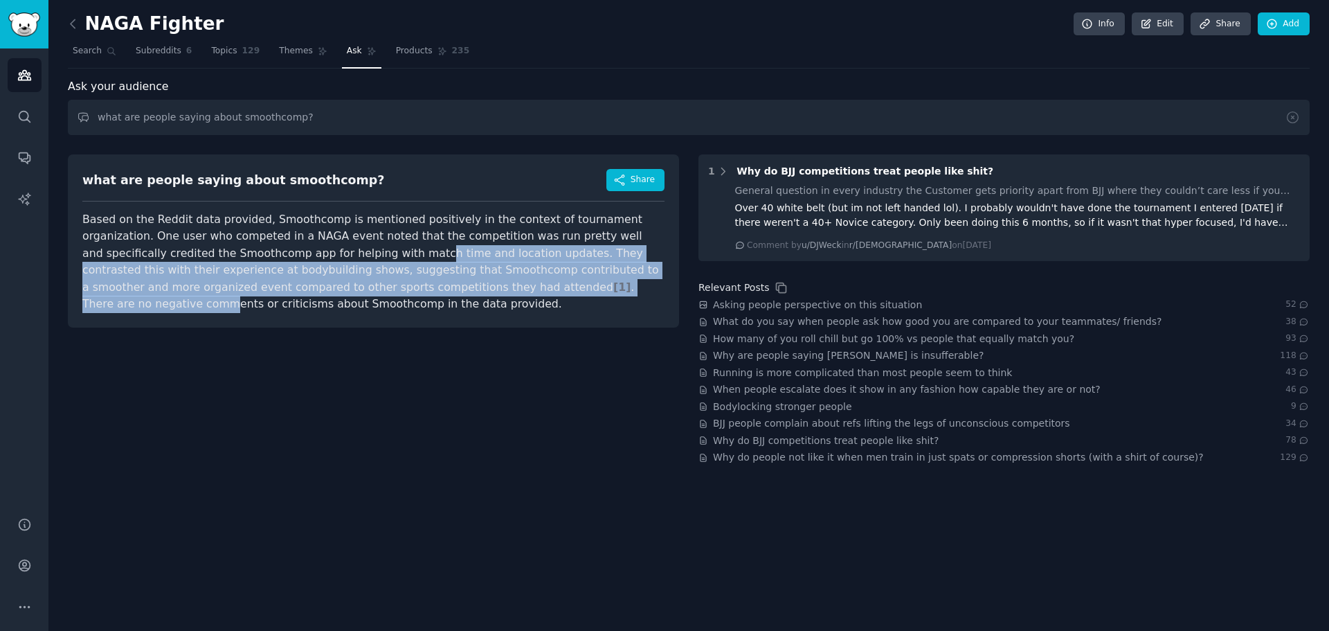
drag, startPoint x: 275, startPoint y: 249, endPoint x: 455, endPoint y: 287, distance: 184.6
click at [455, 287] on article "Based on the Reddit data provided, Smoothcomp is mentioned positively in the co…" at bounding box center [373, 262] width 582 height 102
click at [457, 260] on article "Based on the Reddit data provided, Smoothcomp is mentioned positively in the co…" at bounding box center [373, 262] width 582 height 102
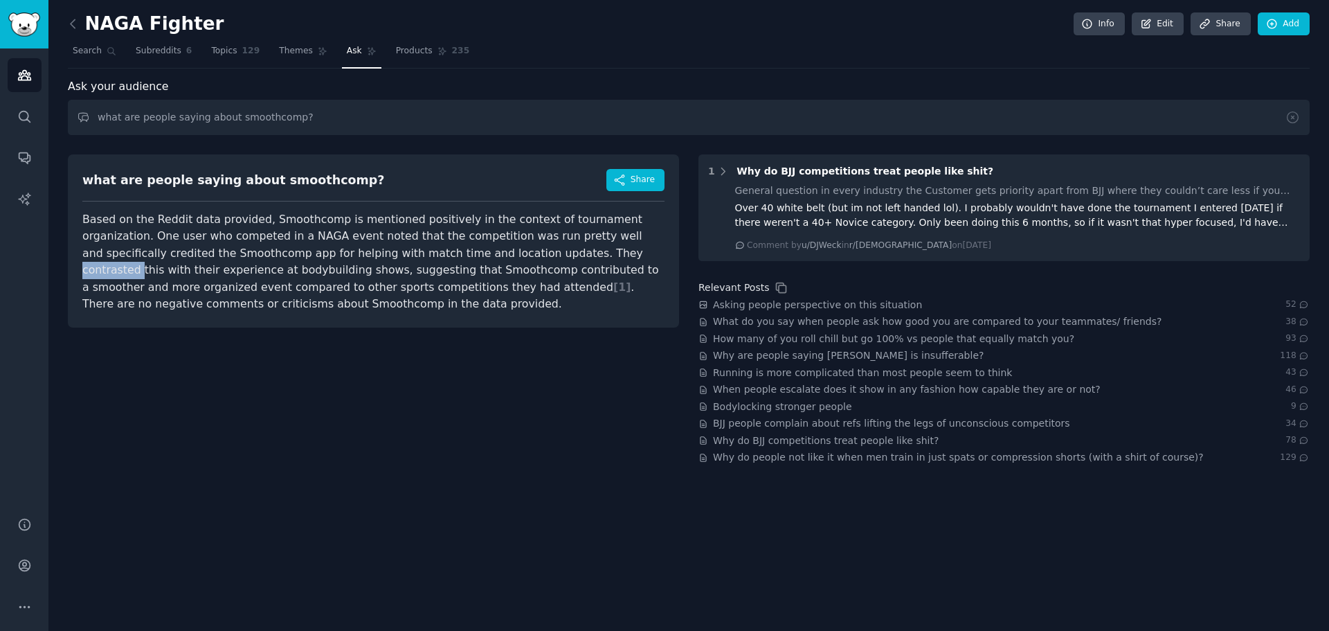
click at [457, 260] on article "Based on the Reddit data provided, Smoothcomp is mentioned positively in the co…" at bounding box center [373, 262] width 582 height 102
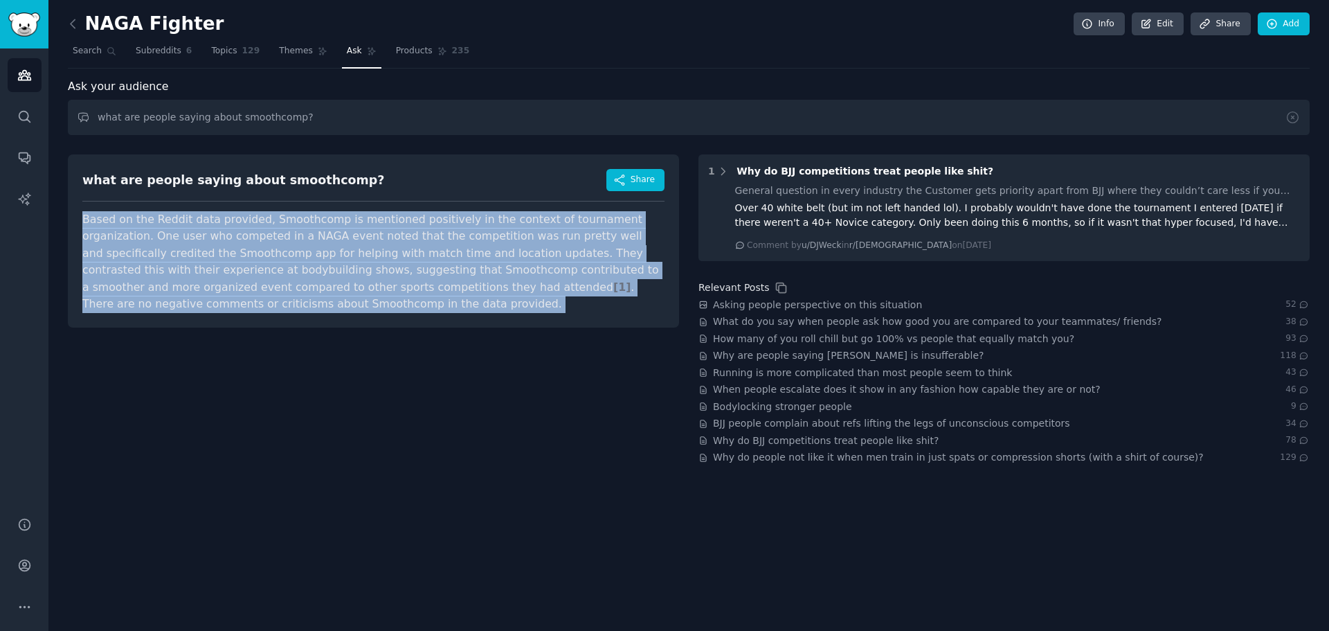
click at [457, 260] on article "Based on the Reddit data provided, Smoothcomp is mentioned positively in the co…" at bounding box center [373, 262] width 582 height 102
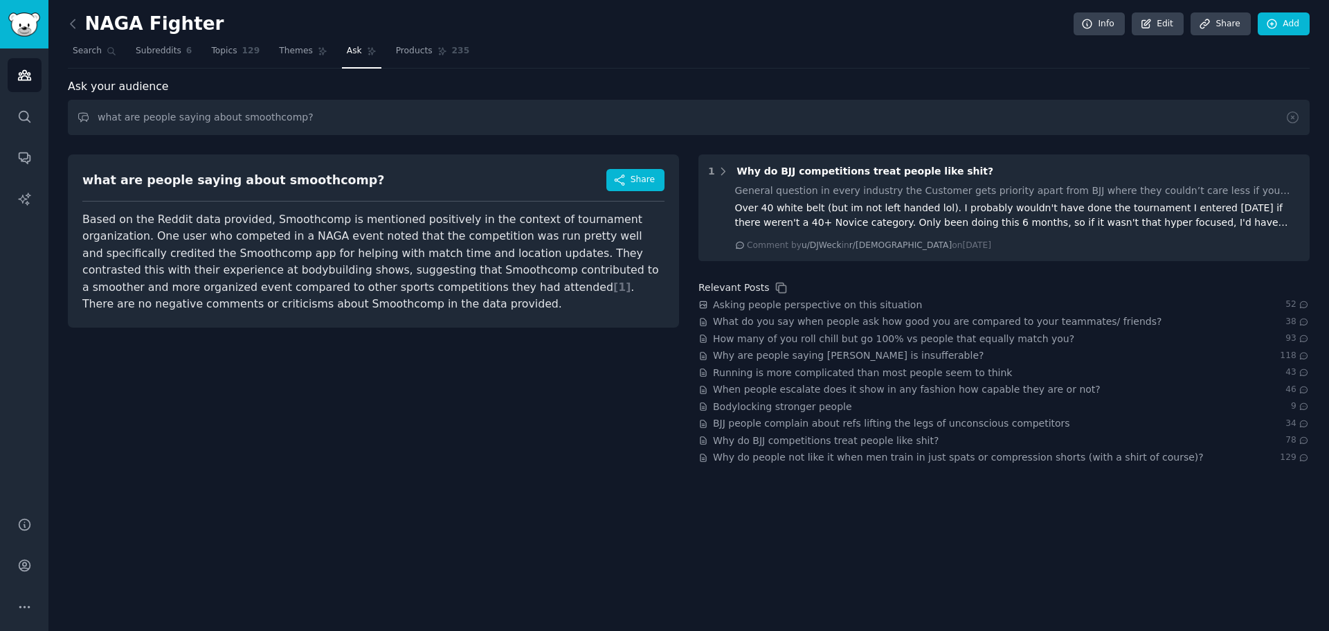
click at [457, 260] on article "Based on the Reddit data provided, Smoothcomp is mentioned positively in the co…" at bounding box center [373, 262] width 582 height 102
drag, startPoint x: 457, startPoint y: 260, endPoint x: 248, endPoint y: 237, distance: 209.6
click at [248, 237] on article "Based on the Reddit data provided, Smoothcomp is mentioned positively in the co…" at bounding box center [373, 262] width 582 height 102
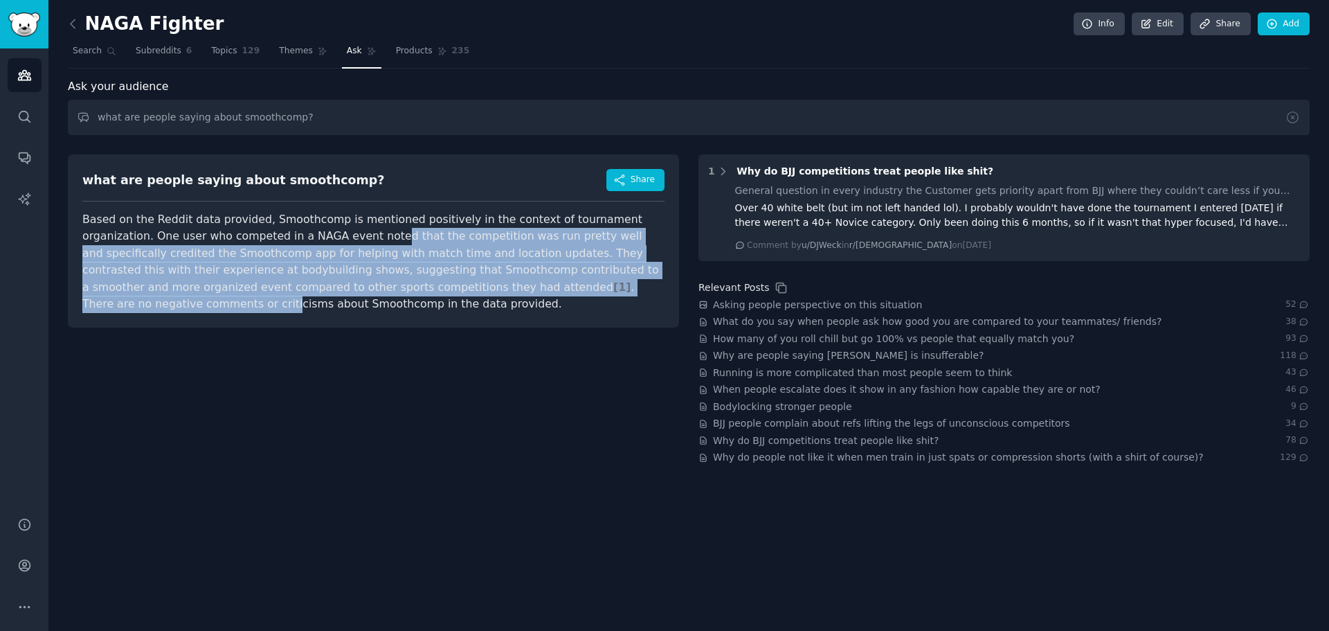
drag, startPoint x: 298, startPoint y: 244, endPoint x: 511, endPoint y: 293, distance: 219.3
click at [511, 293] on article "Based on the Reddit data provided, Smoothcomp is mentioned positively in the co…" at bounding box center [373, 262] width 582 height 102
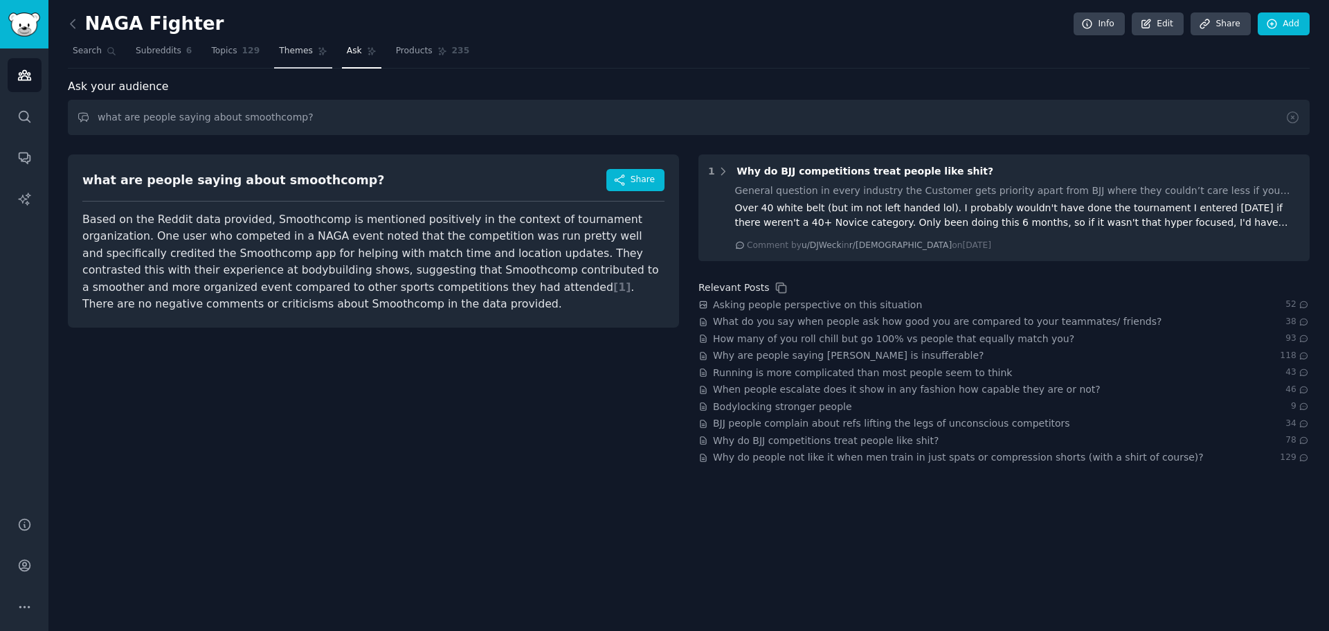
click at [299, 50] on link "Themes" at bounding box center [303, 54] width 58 height 28
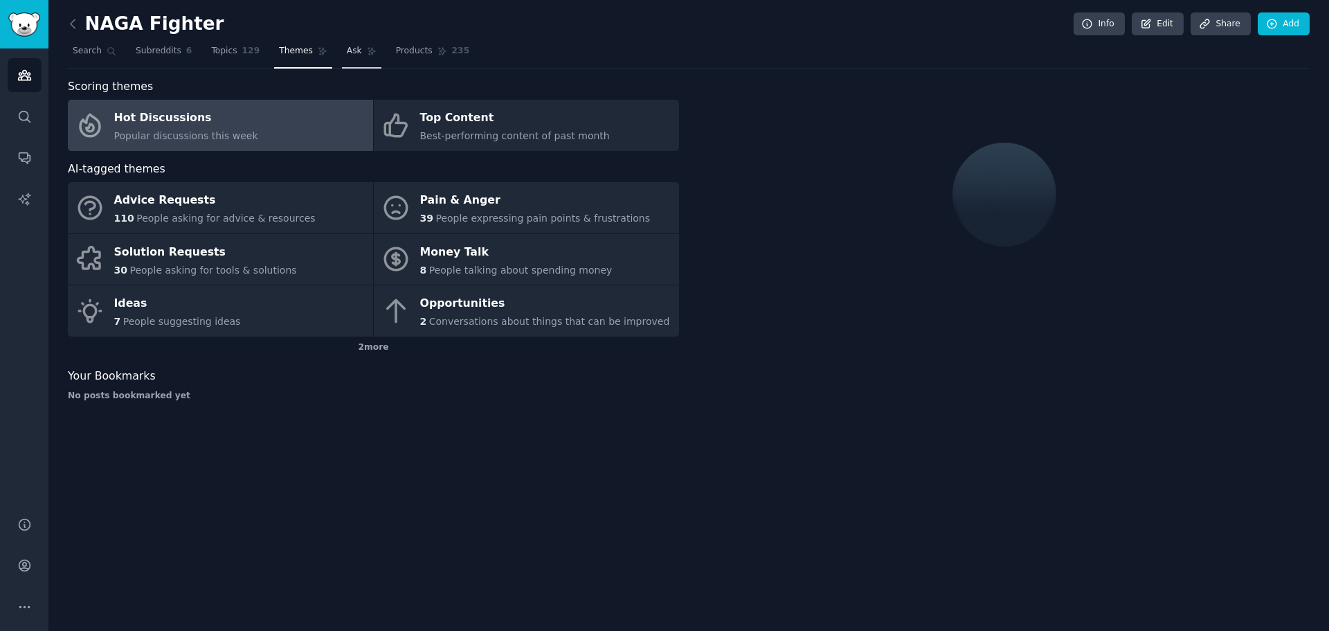
click at [347, 53] on span "Ask" at bounding box center [354, 51] width 15 height 12
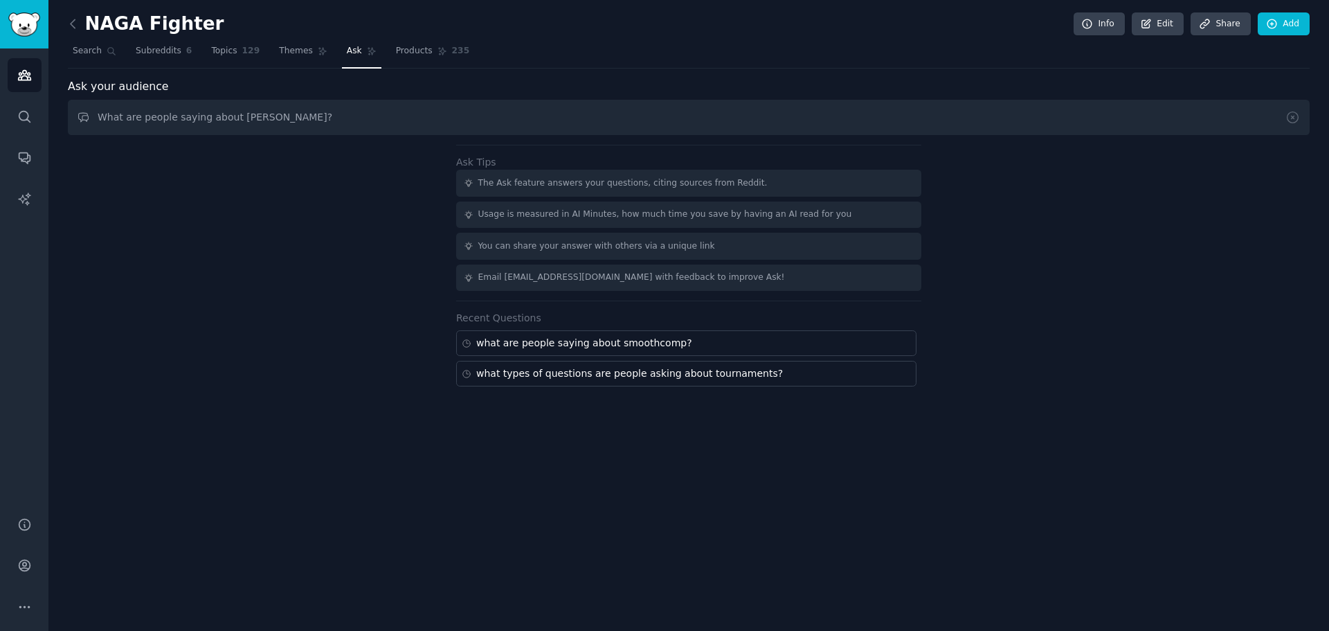
type input "What are people saying about [PERSON_NAME]?"
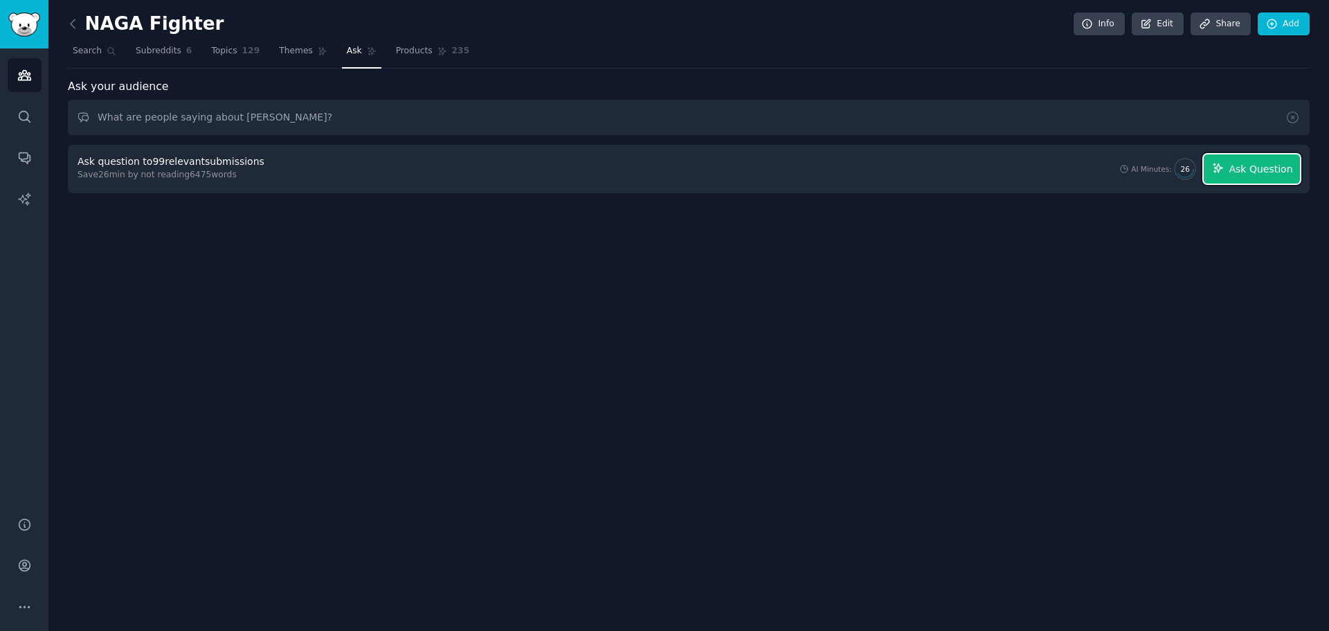
click at [957, 172] on icon "button" at bounding box center [1218, 168] width 12 height 12
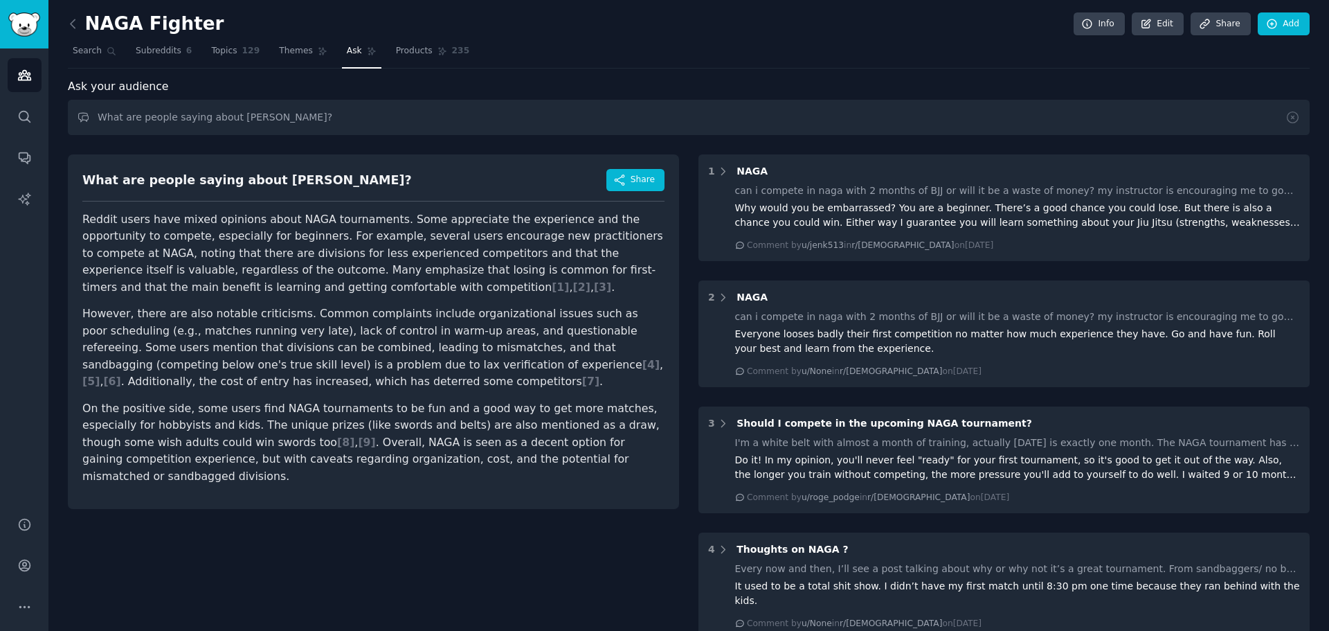
click at [347, 50] on span "Ask" at bounding box center [354, 51] width 15 height 12
click at [170, 111] on input "What are people saying about [PERSON_NAME]?" at bounding box center [689, 117] width 1242 height 35
click at [279, 46] on span "Themes" at bounding box center [296, 51] width 34 height 12
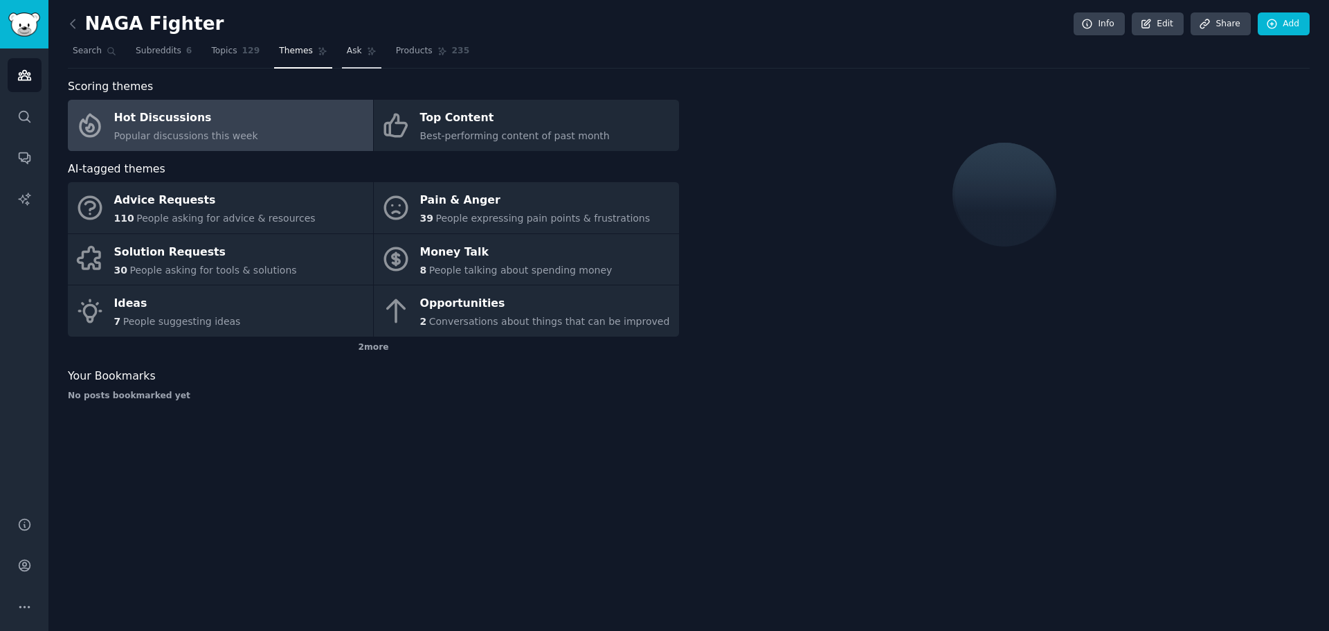
click at [354, 44] on link "Ask" at bounding box center [361, 54] width 39 height 28
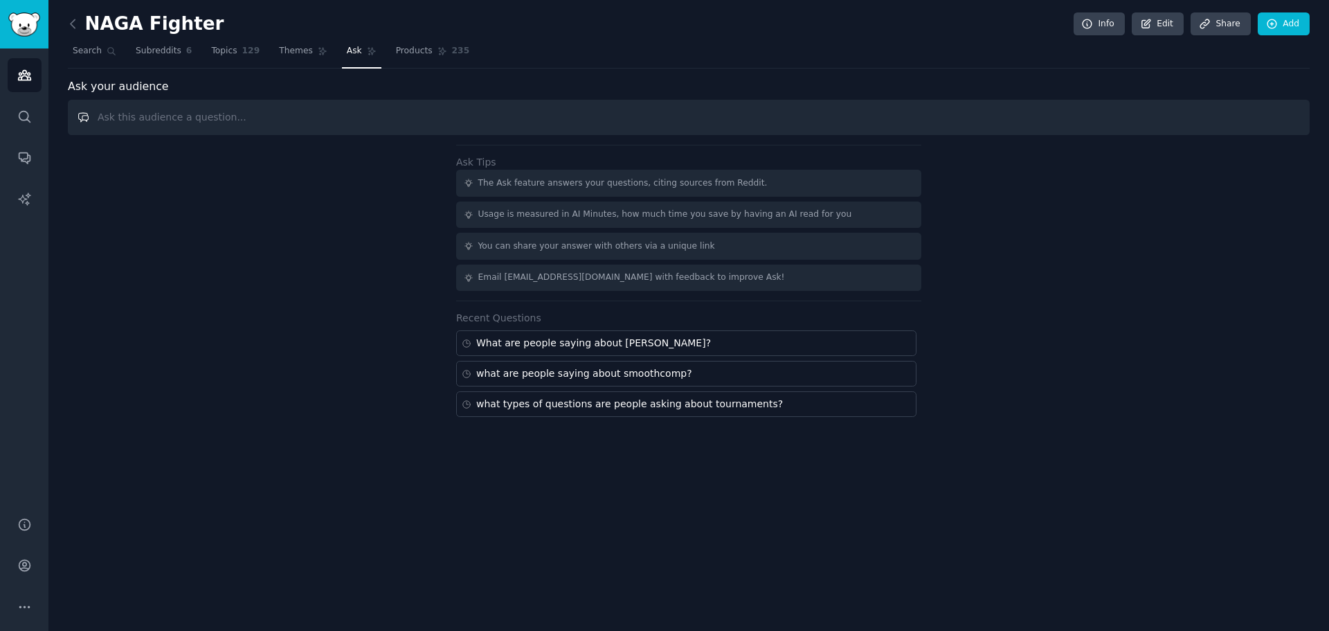
click at [216, 123] on input "text" at bounding box center [689, 117] width 1242 height 35
type input "what are the common struggles people have when going to BJJ tournaments?"
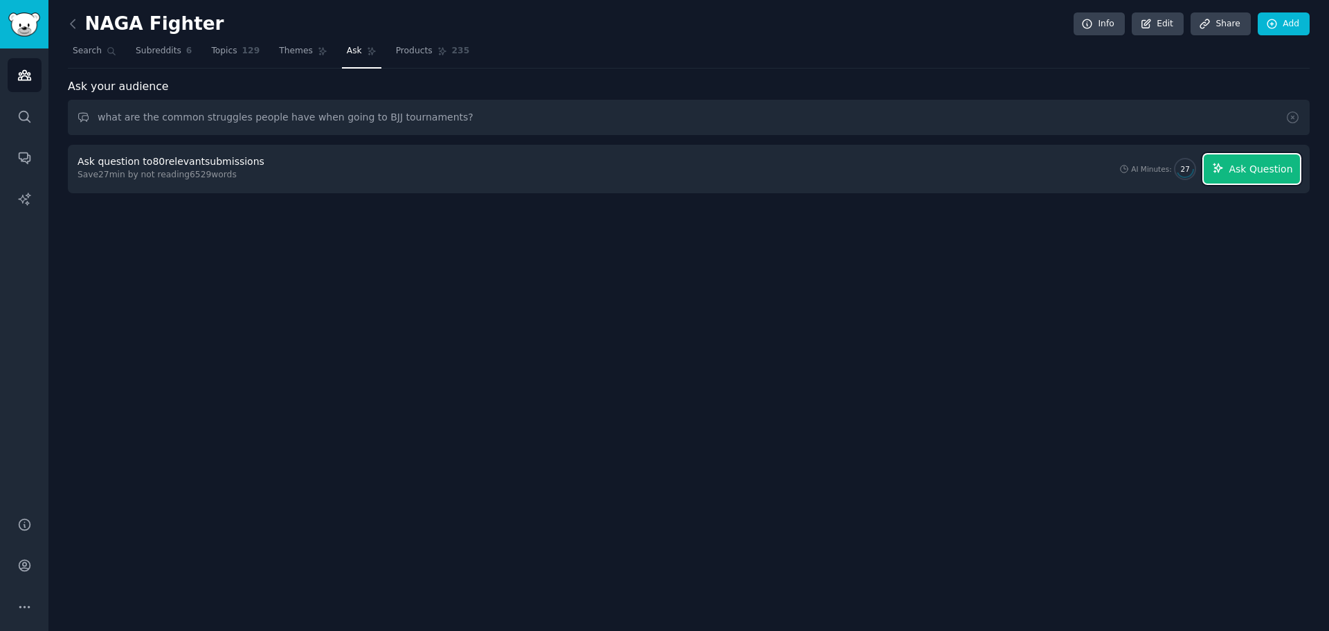
click at [957, 165] on button "Ask Question" at bounding box center [1252, 168] width 96 height 29
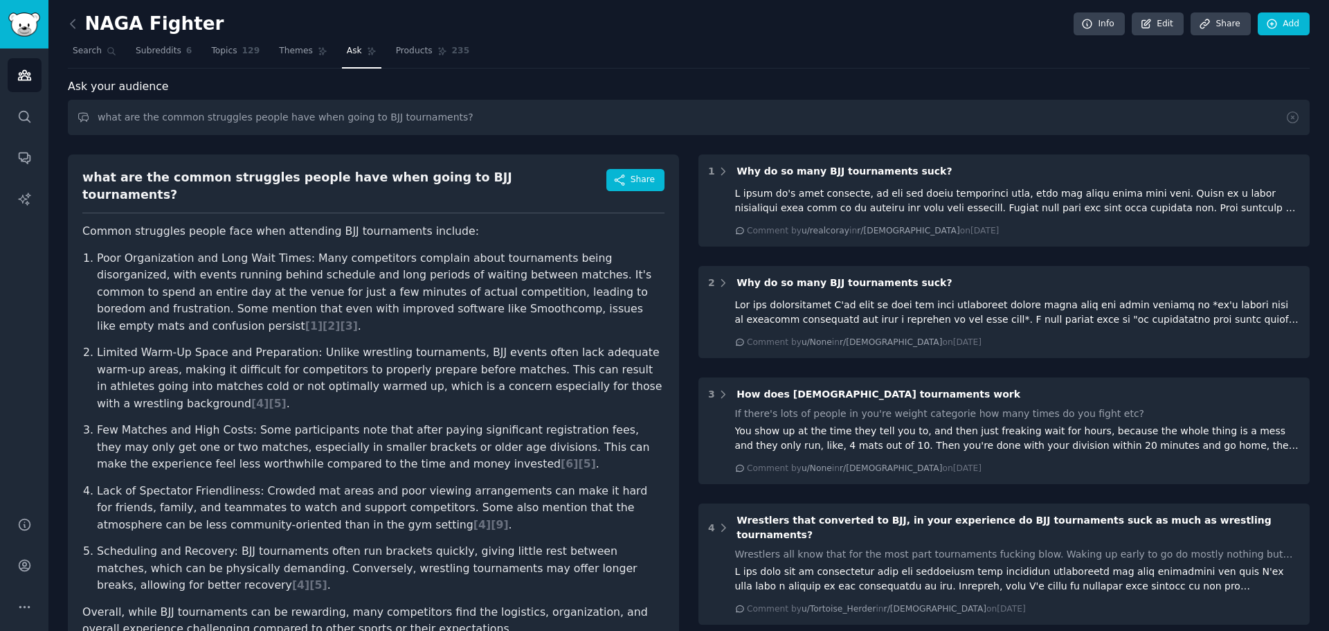
scroll to position [69, 0]
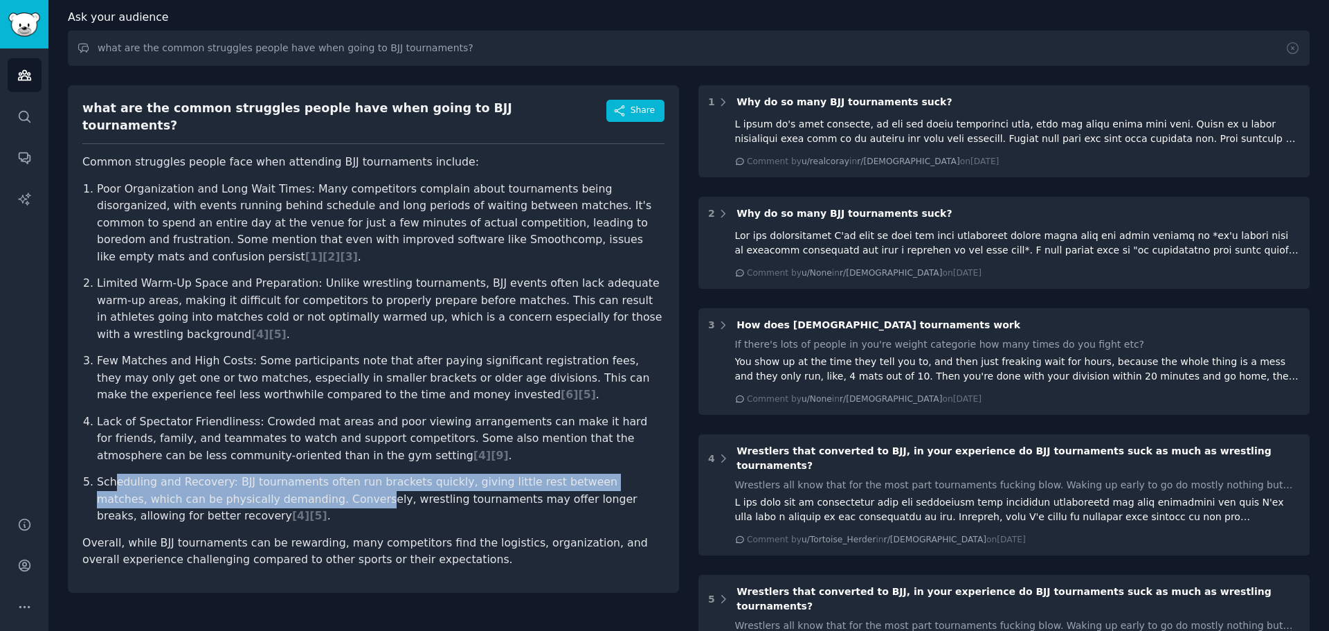
drag, startPoint x: 116, startPoint y: 433, endPoint x: 258, endPoint y: 457, distance: 144.5
click at [258, 473] on p "Scheduling and Recovery: BJJ tournaments often run brackets quickly, giving lit…" at bounding box center [381, 498] width 568 height 51
